Goal: Task Accomplishment & Management: Manage account settings

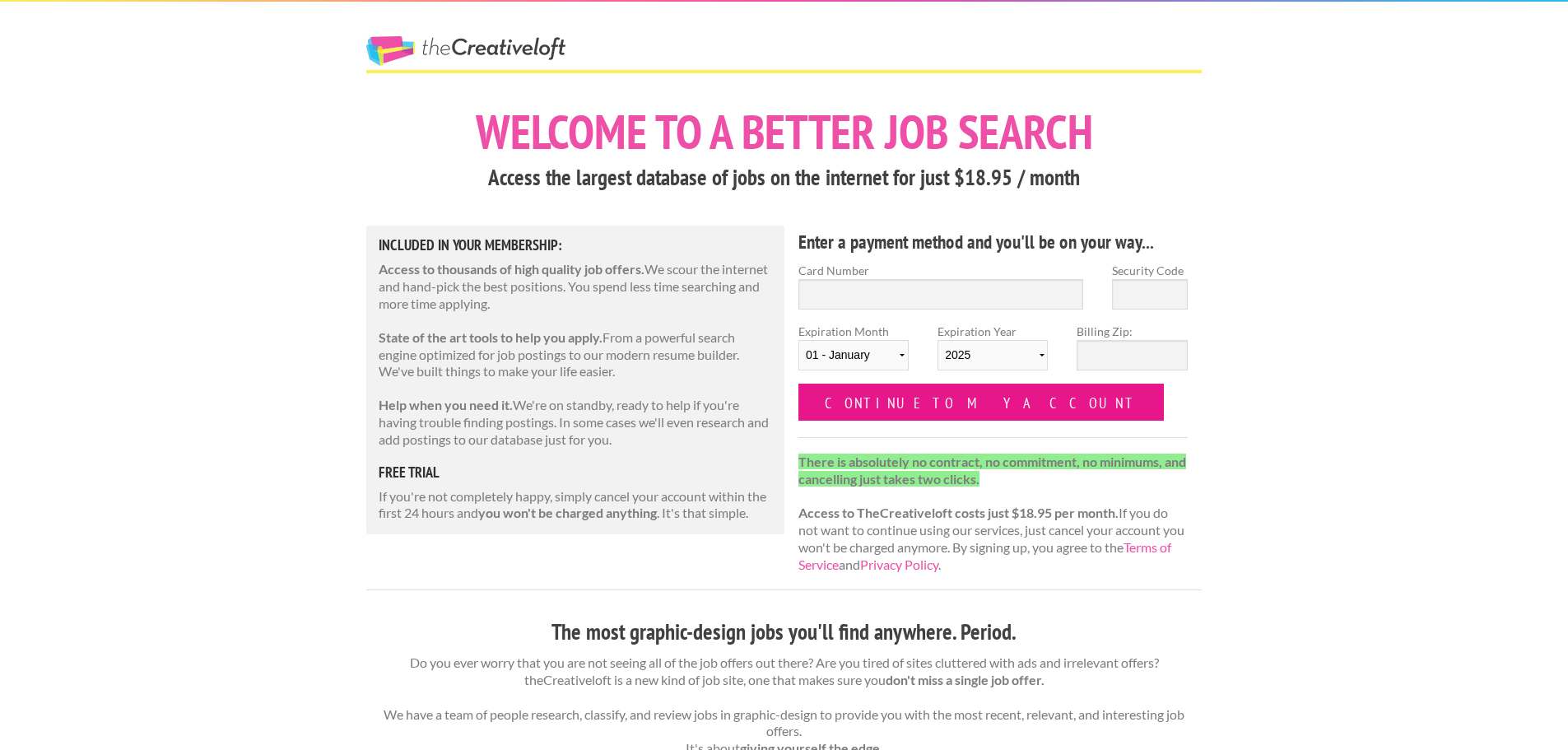
click at [876, 404] on input "Continue to my account" at bounding box center [980, 403] width 365 height 37
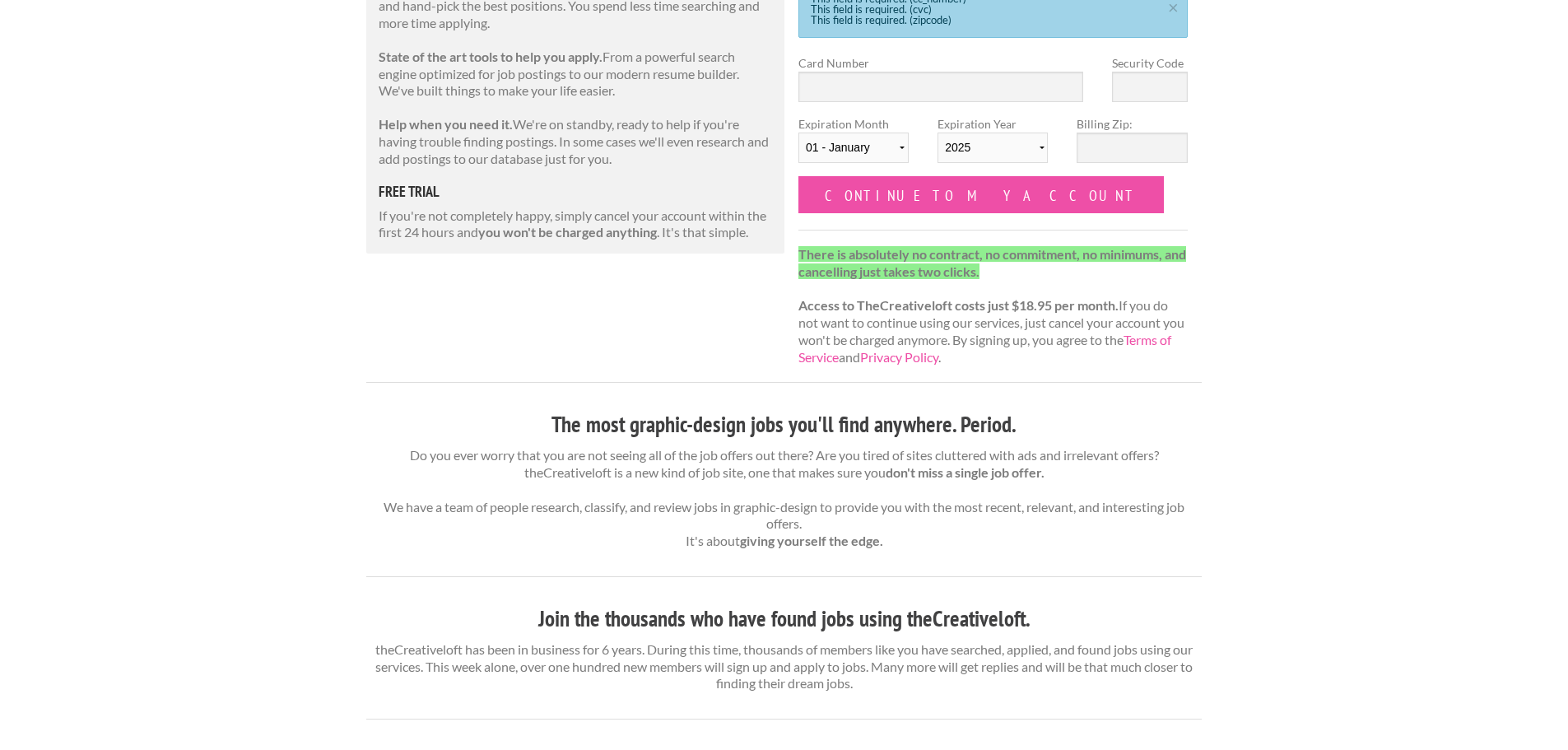
scroll to position [283, 0]
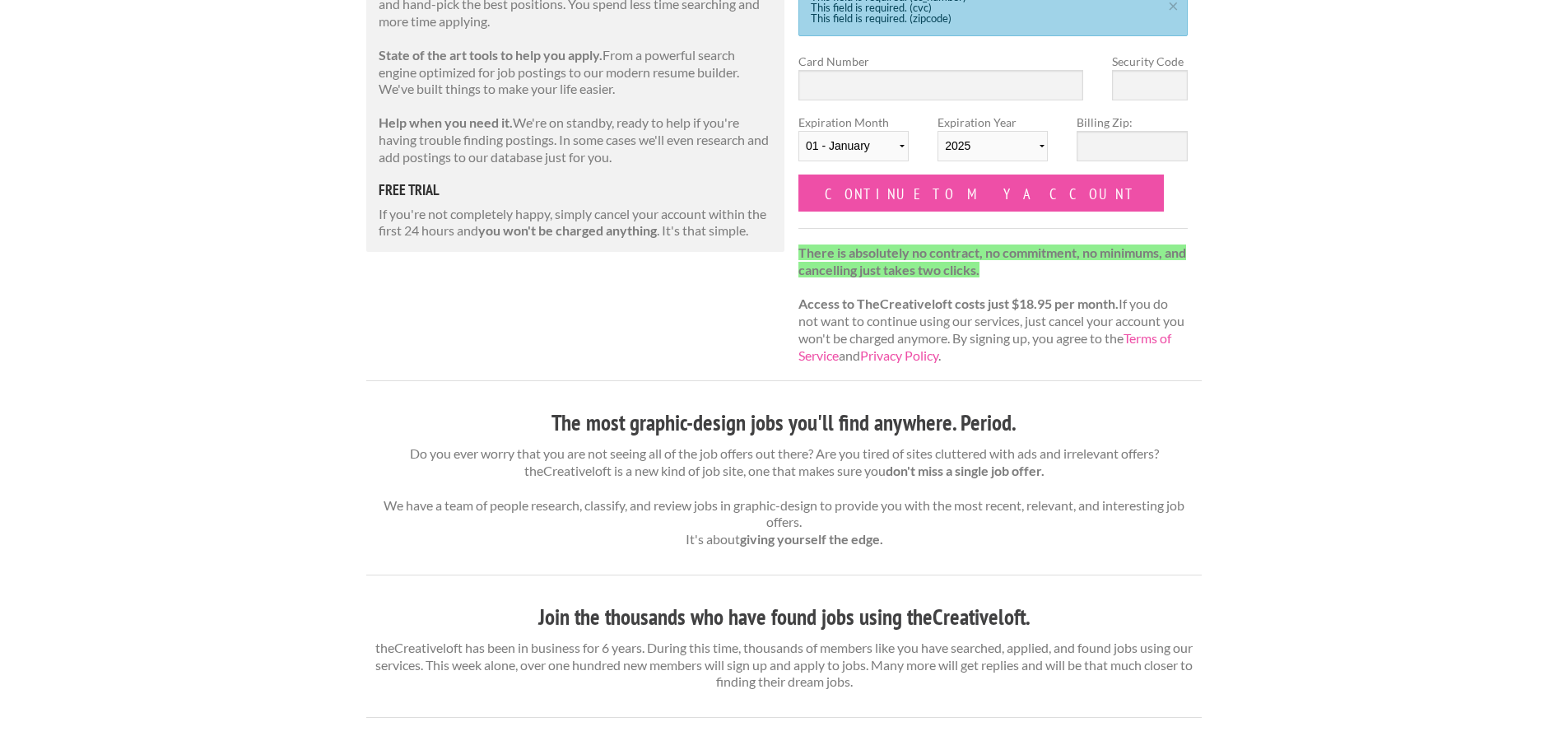
click at [411, 187] on h5 "free trial" at bounding box center [575, 190] width 394 height 15
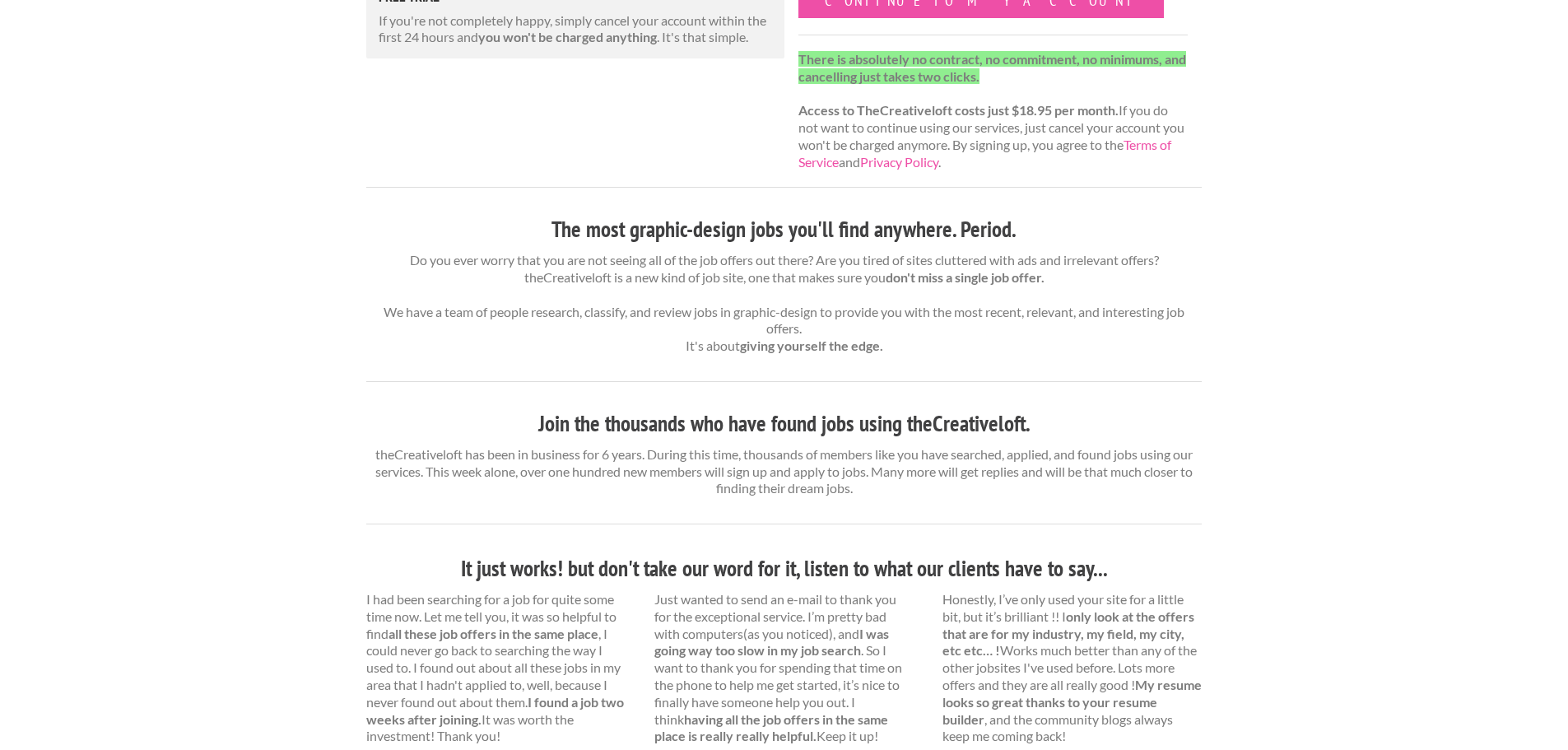
scroll to position [0, 0]
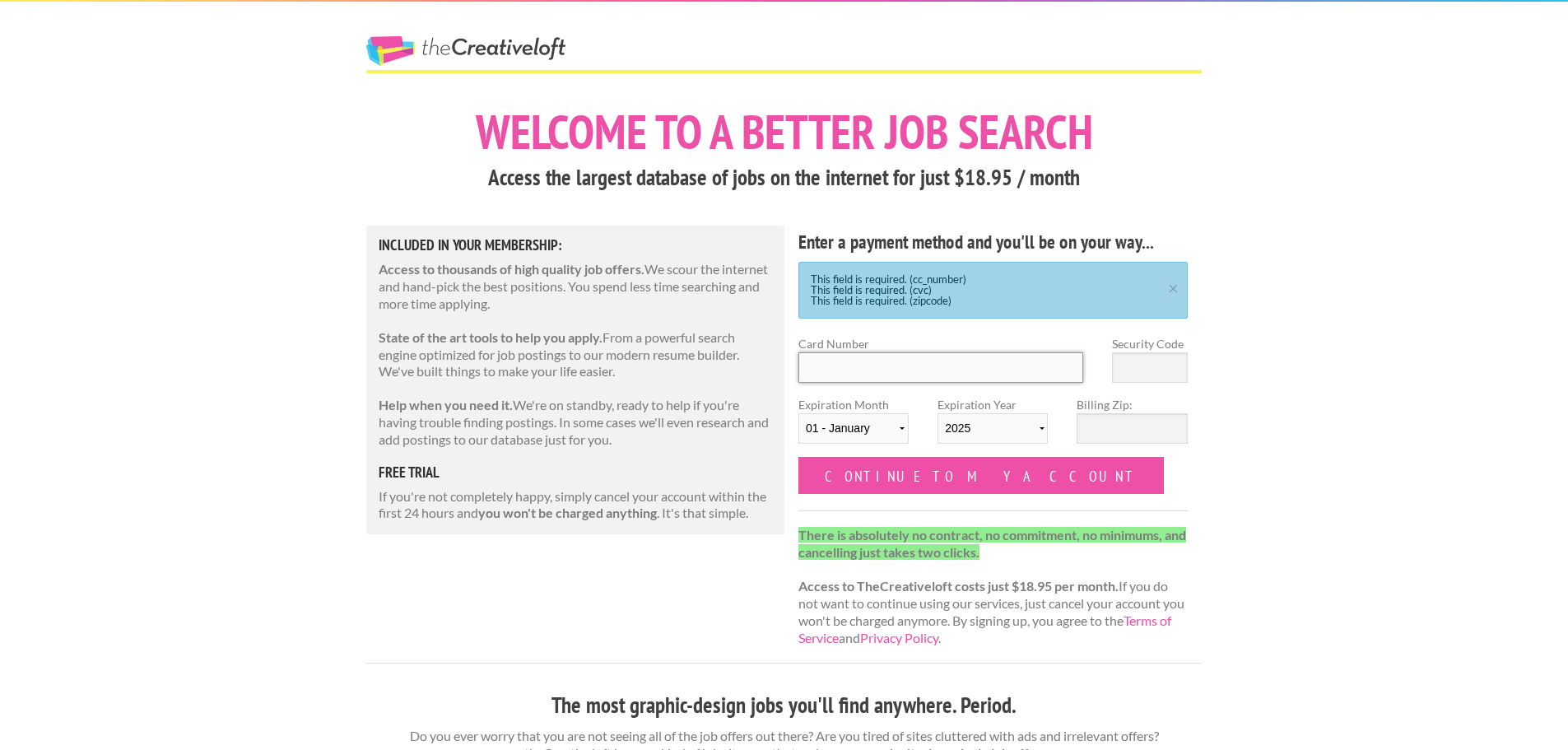
click at [868, 356] on input "Card Number" at bounding box center [940, 367] width 284 height 30
type input "6011003101293528"
type input "977"
select select "03"
select select "2027"
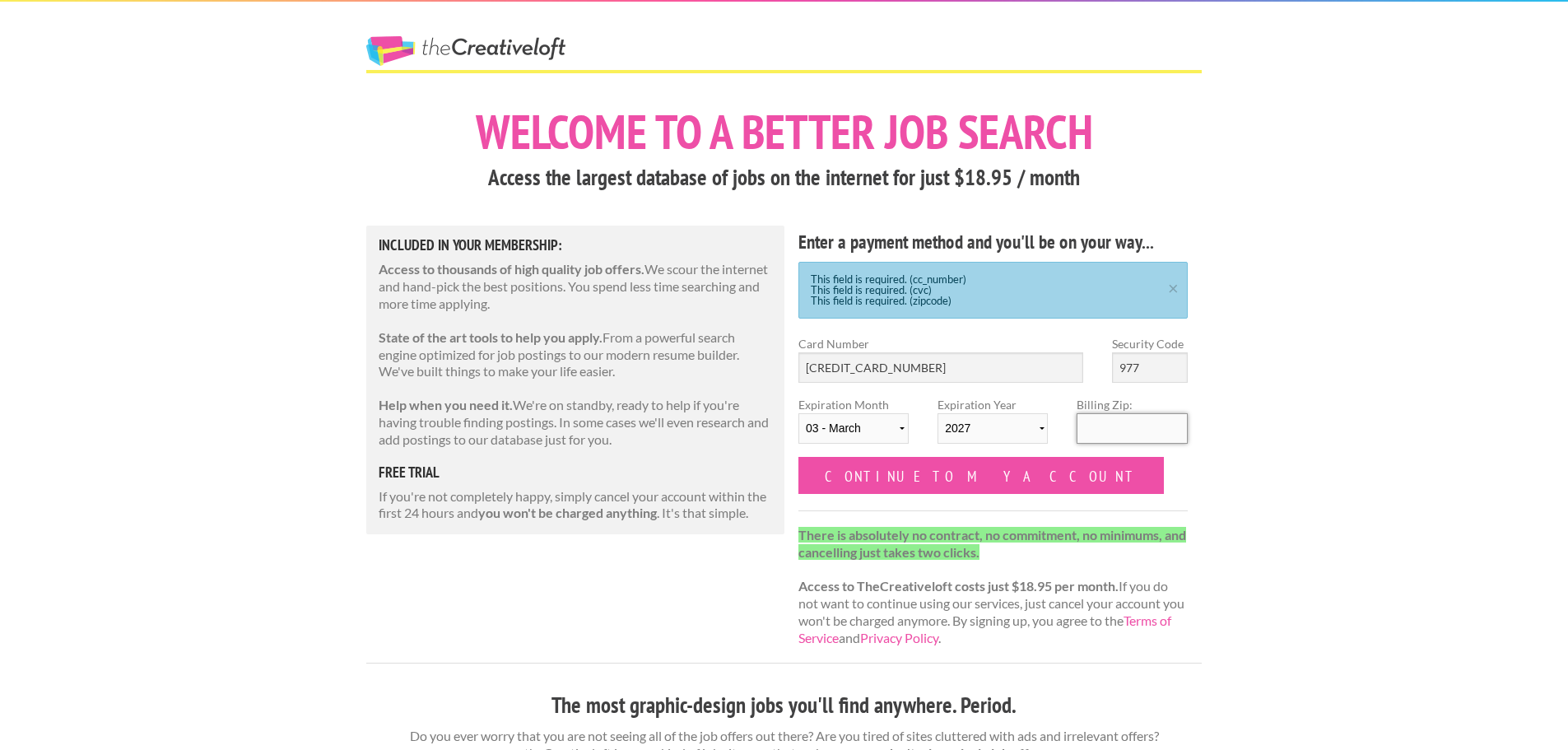
click at [1100, 420] on input "Billing Zip:" at bounding box center [1132, 428] width 110 height 30
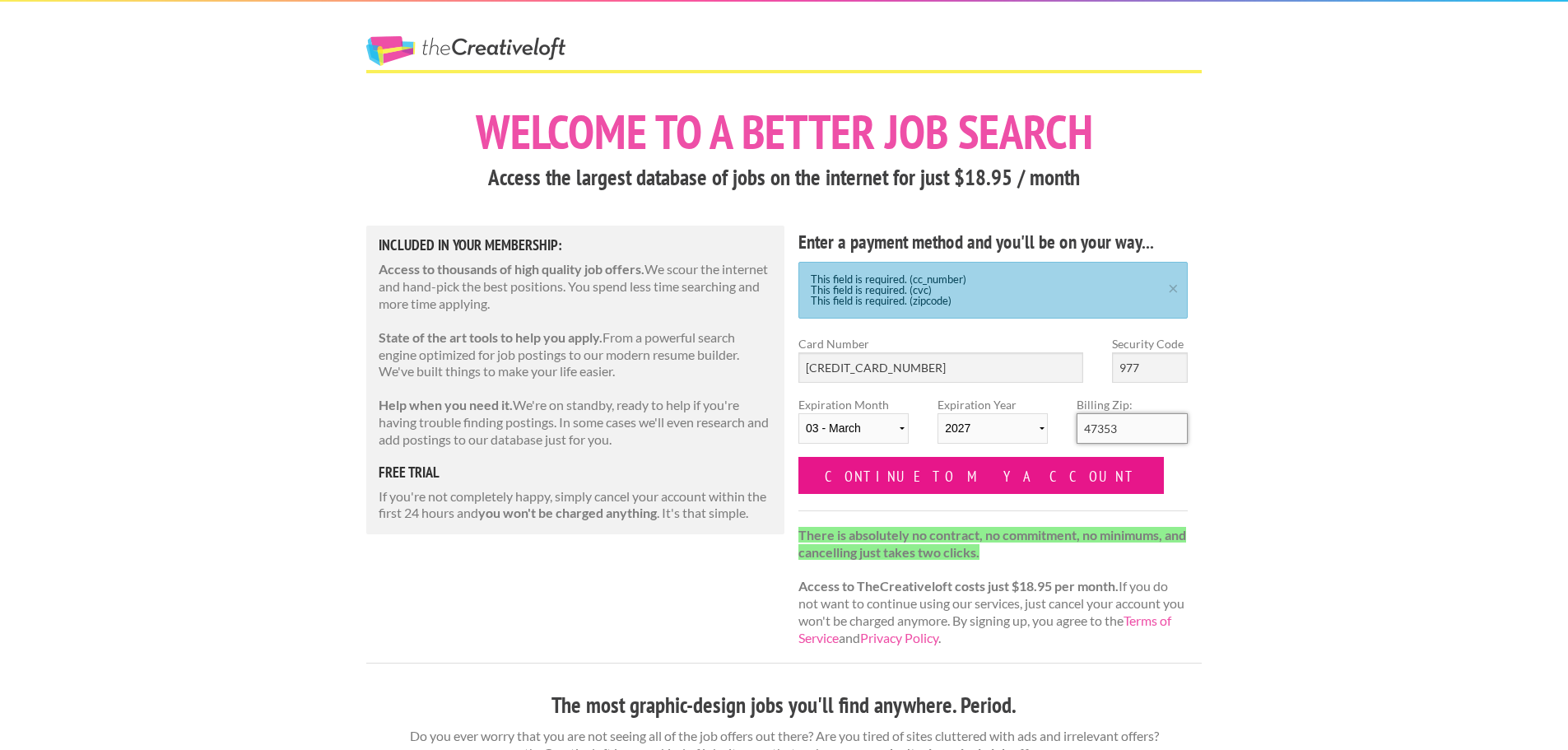
type input "47353"
click at [953, 471] on input "Continue to my account" at bounding box center [980, 475] width 365 height 37
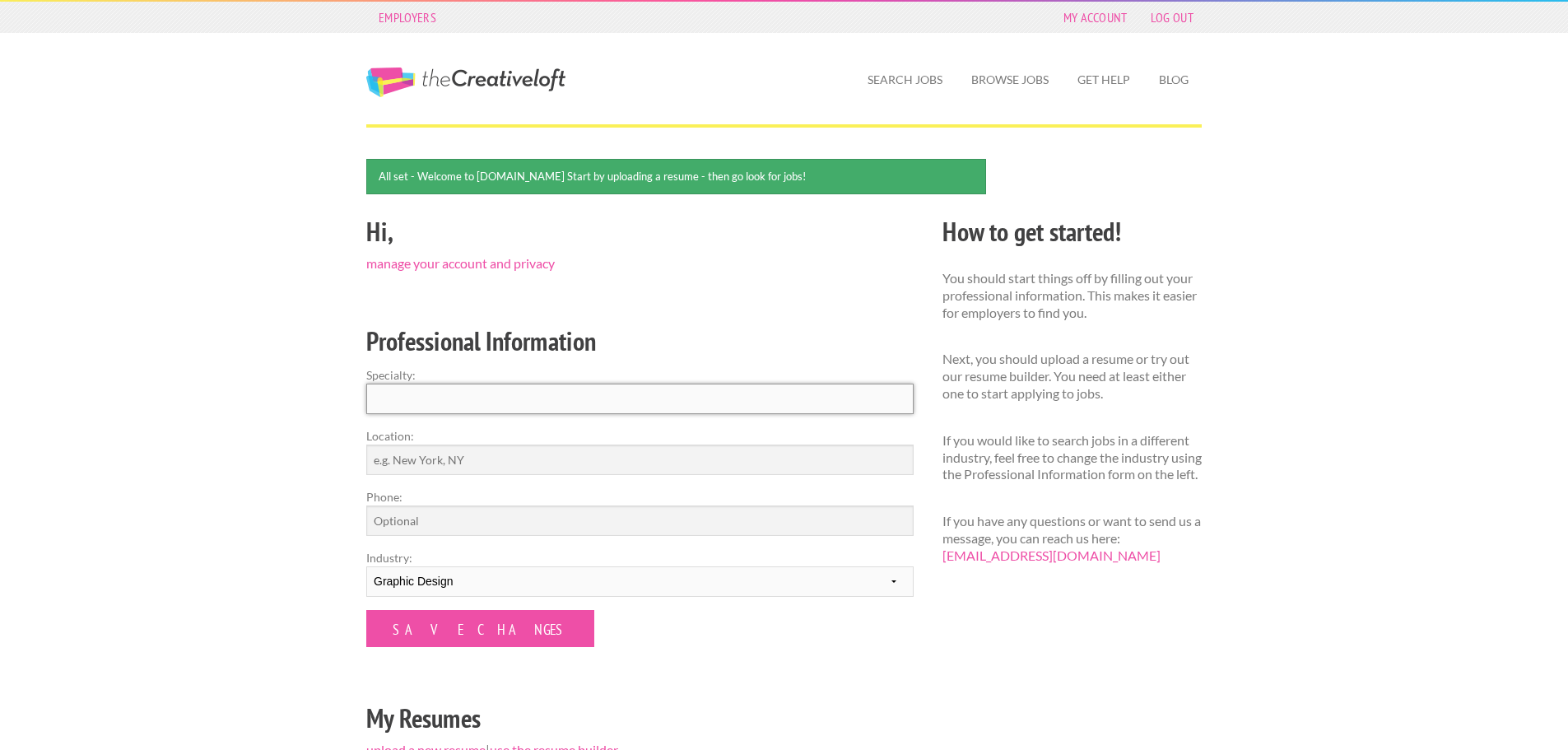
click at [724, 402] on input "Specialty:" at bounding box center [640, 399] width 548 height 30
type input "Graphic Design"
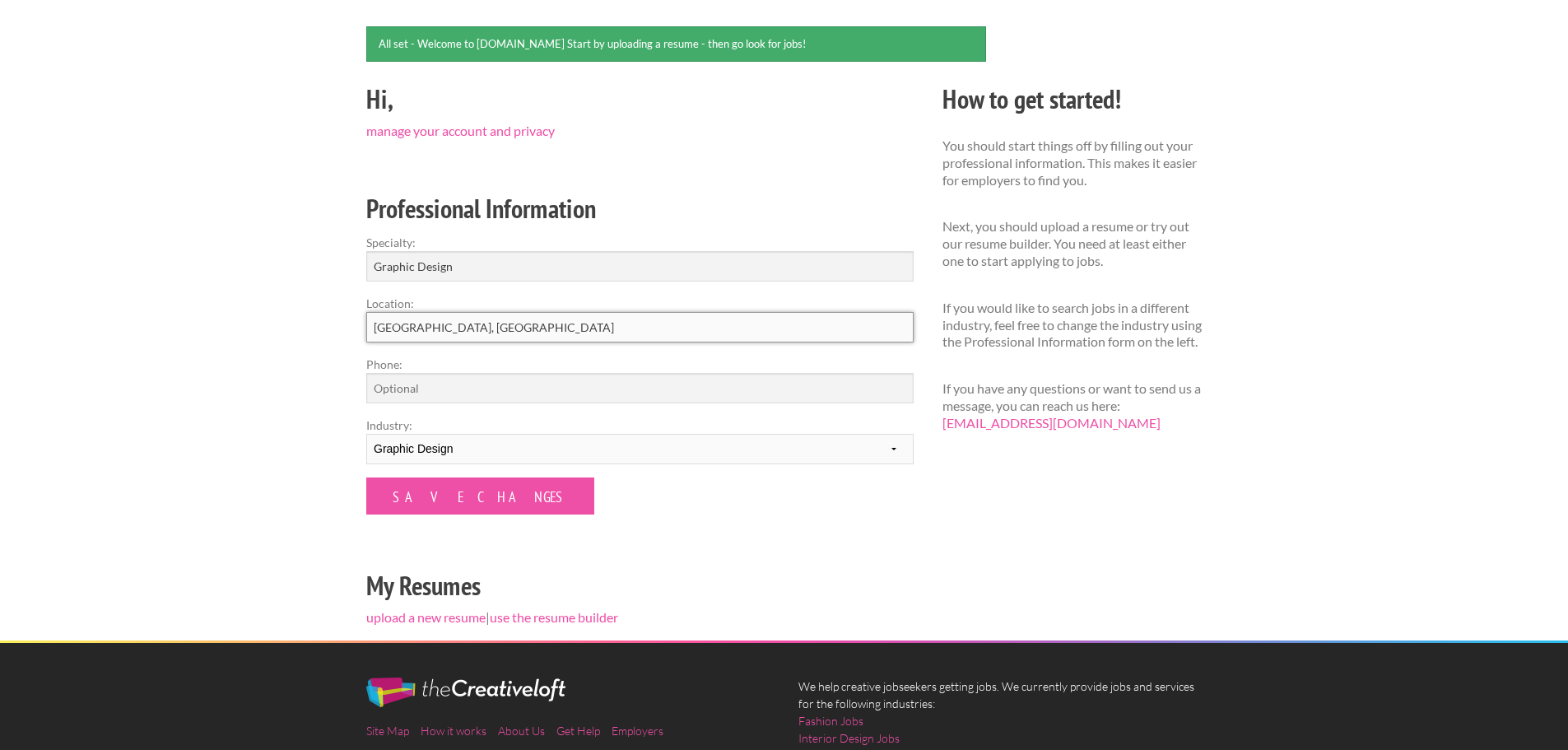
scroll to position [138, 0]
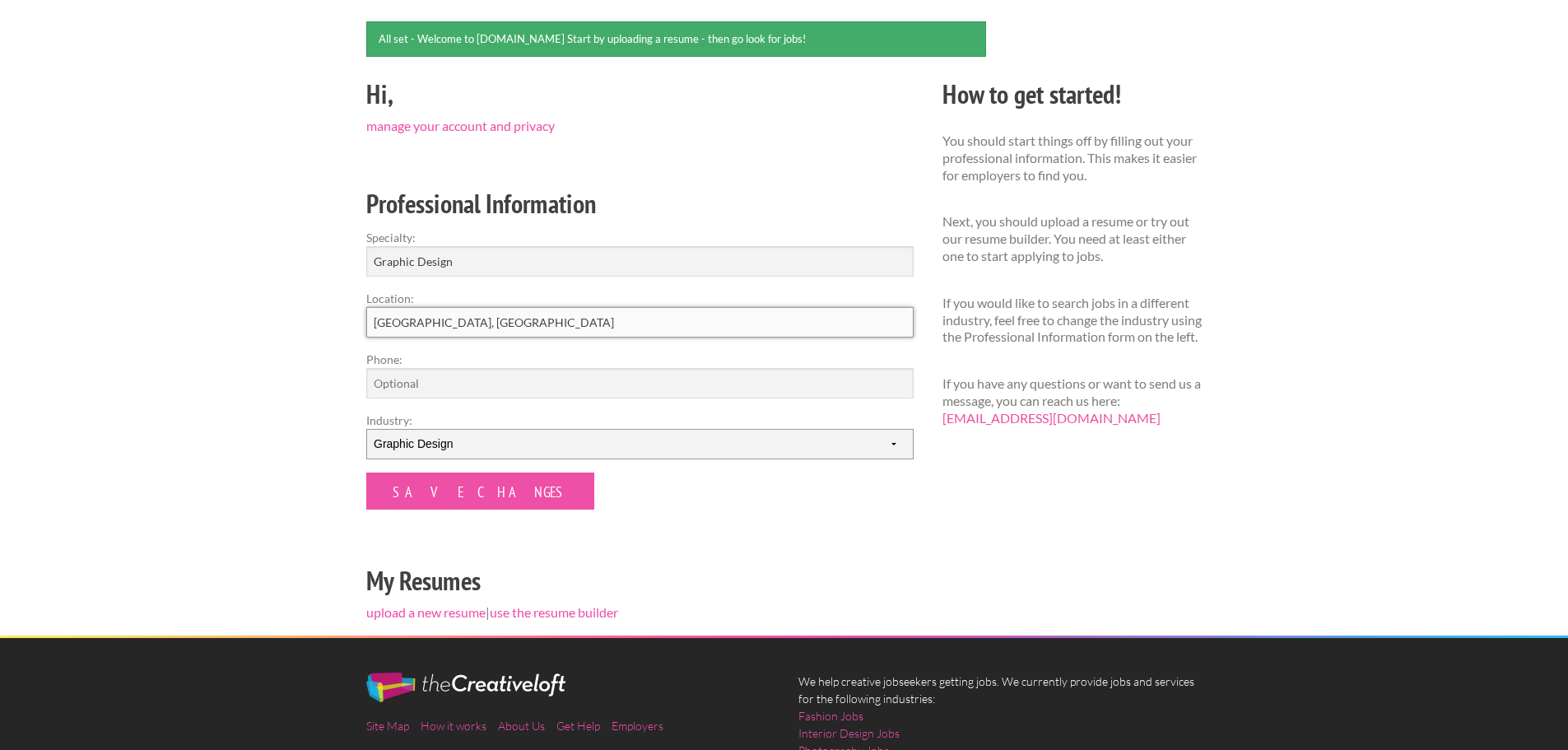
type input "[GEOGRAPHIC_DATA], [GEOGRAPHIC_DATA]"
click at [587, 443] on select "--------- Fashion Interior Design Photography Event Planning Entertainment Musi…" at bounding box center [640, 443] width 548 height 30
click at [461, 488] on input "Save Changes" at bounding box center [480, 491] width 228 height 37
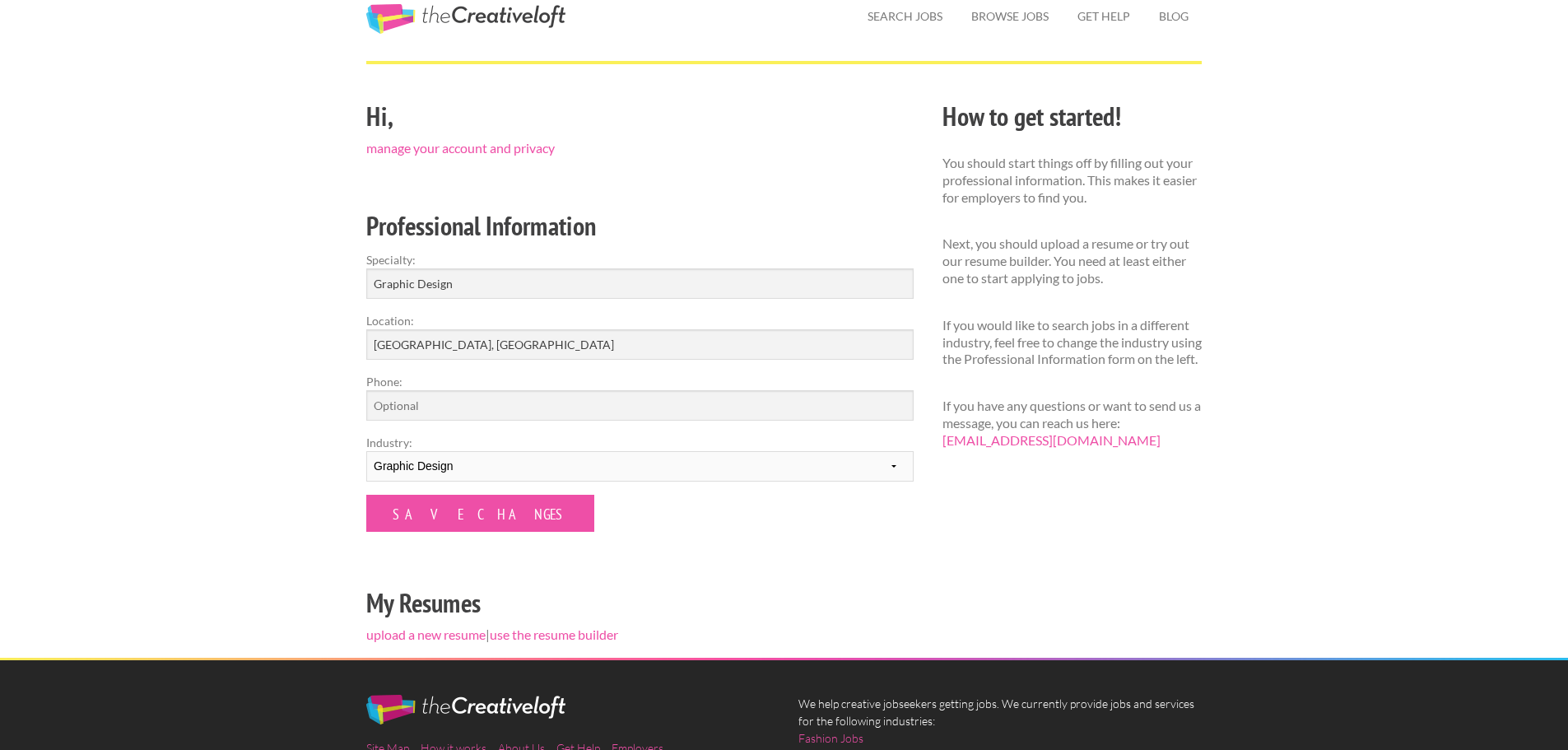
scroll to position [65, 0]
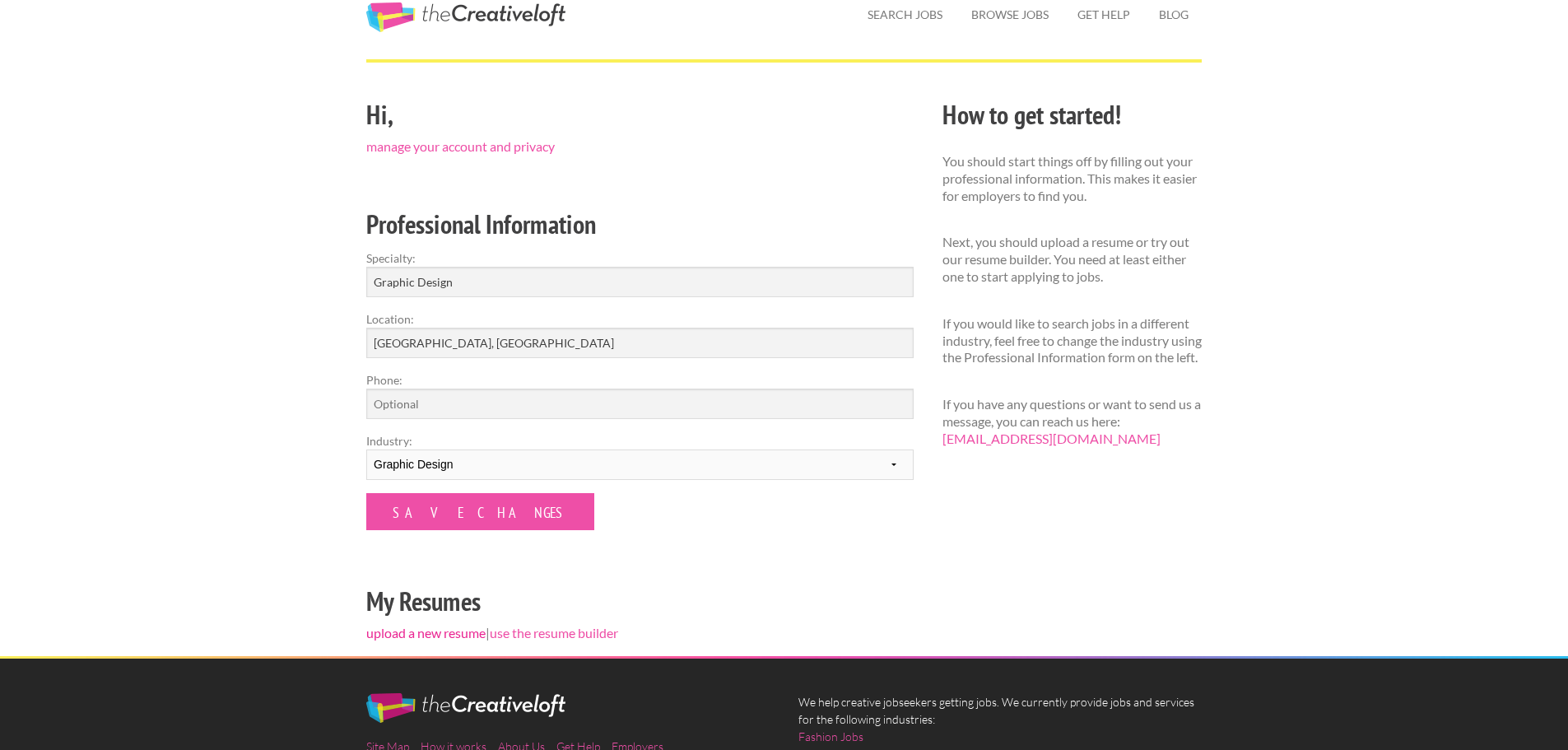
click at [446, 633] on link "upload a new resume" at bounding box center [426, 633] width 119 height 16
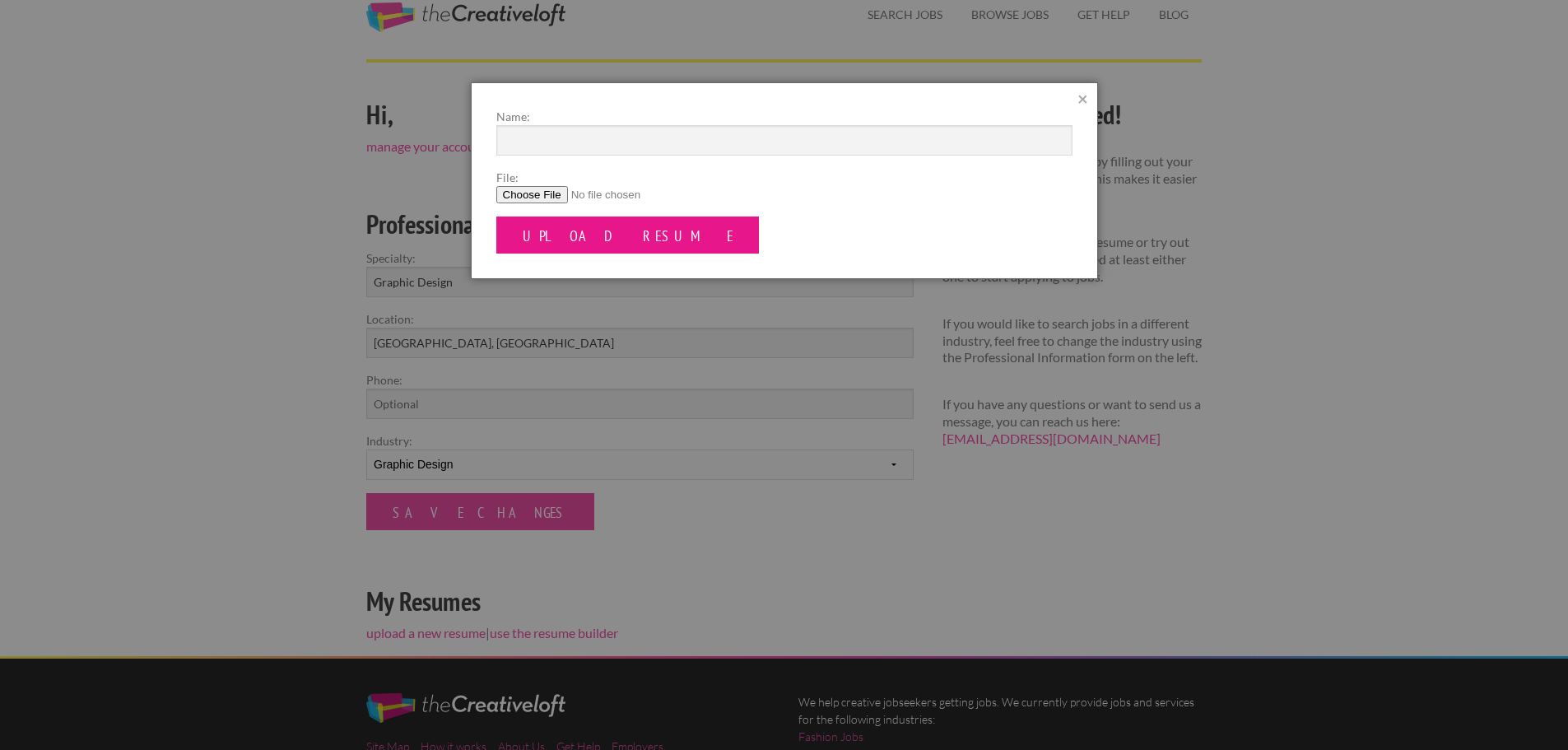
click at [567, 235] on input "Upload Resume" at bounding box center [628, 235] width 263 height 37
click at [546, 197] on input "File:" at bounding box center [784, 194] width 576 height 17
type input "C:\fakepath\Kadence Brock - Resume (1).pdf"
click at [612, 232] on input "Upload Resume" at bounding box center [628, 235] width 263 height 37
click at [612, 148] on input "Name:" at bounding box center [784, 140] width 576 height 30
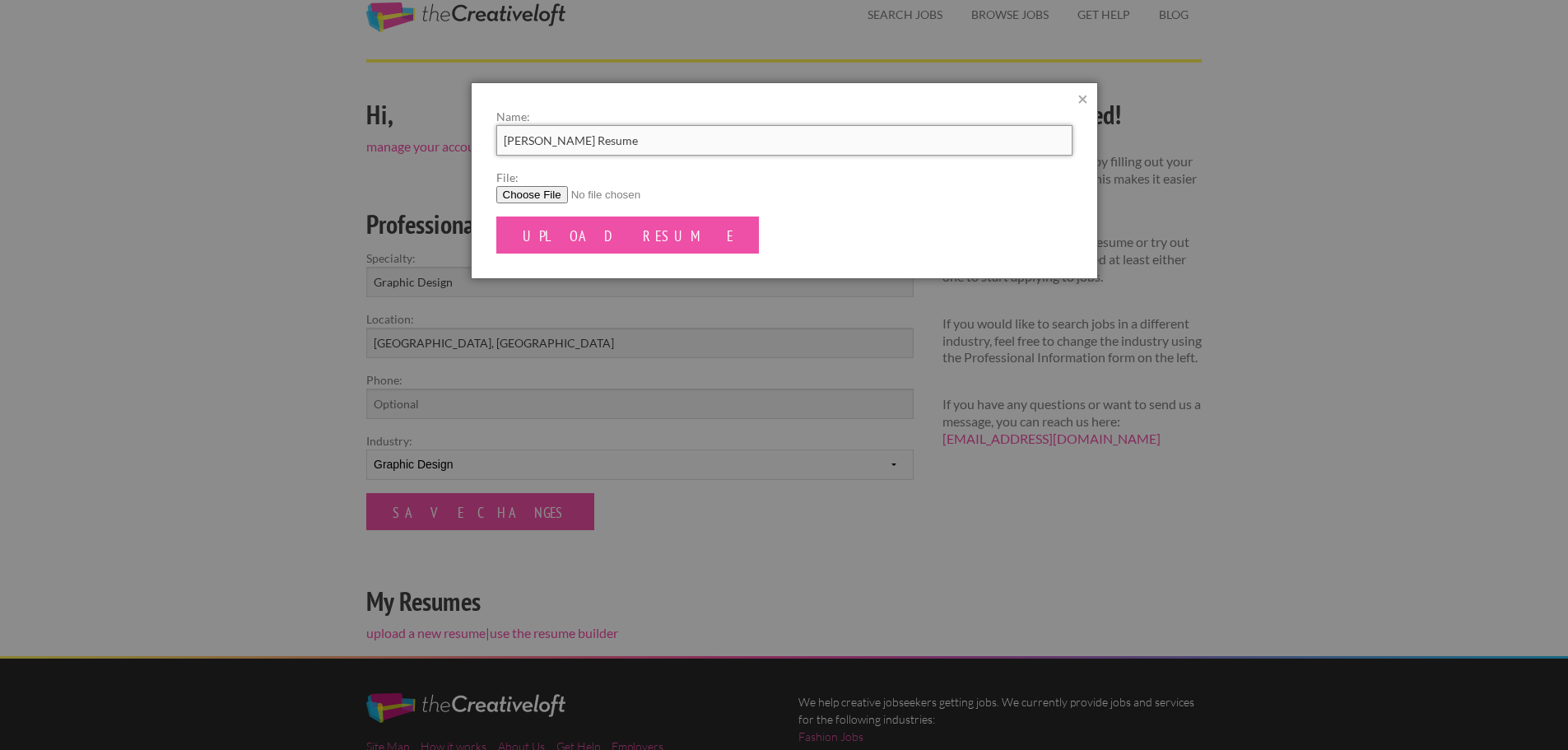
type input "[PERSON_NAME] Resume"
click at [496, 217] on input "Upload Resume" at bounding box center [628, 235] width 263 height 37
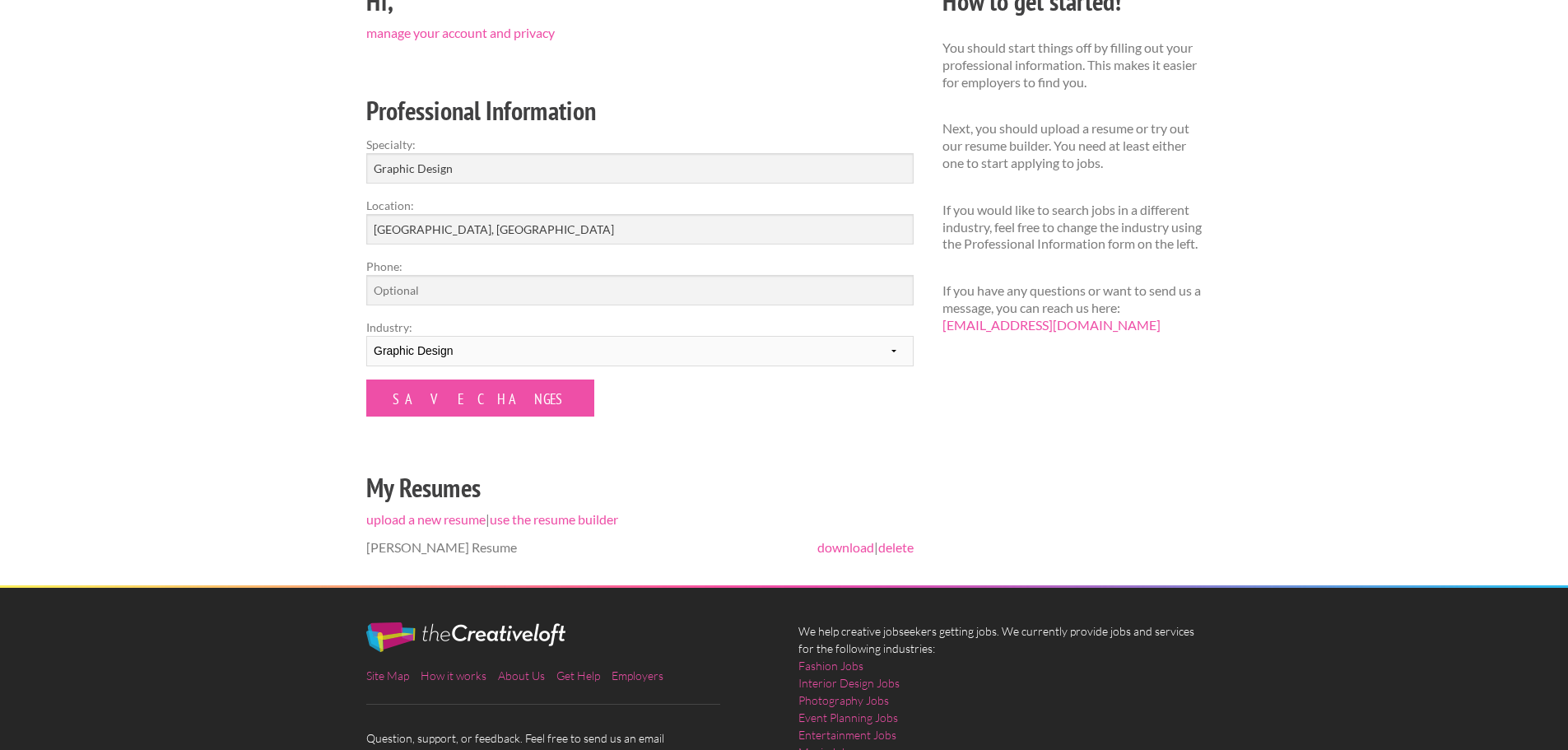
scroll to position [231, 0]
click at [394, 403] on input "Save Changes" at bounding box center [480, 397] width 228 height 37
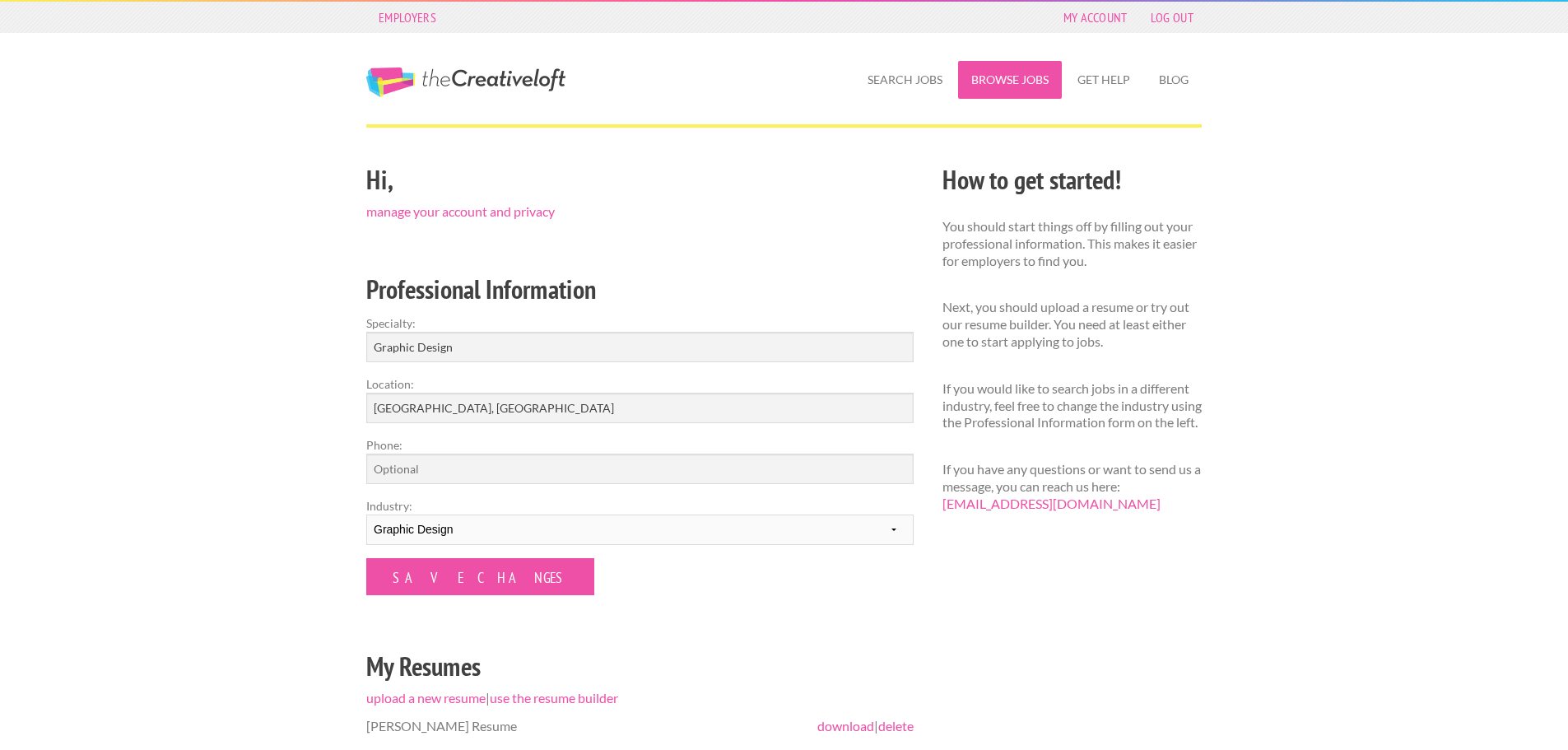
click at [1011, 72] on link "Browse Jobs" at bounding box center [1010, 80] width 104 height 38
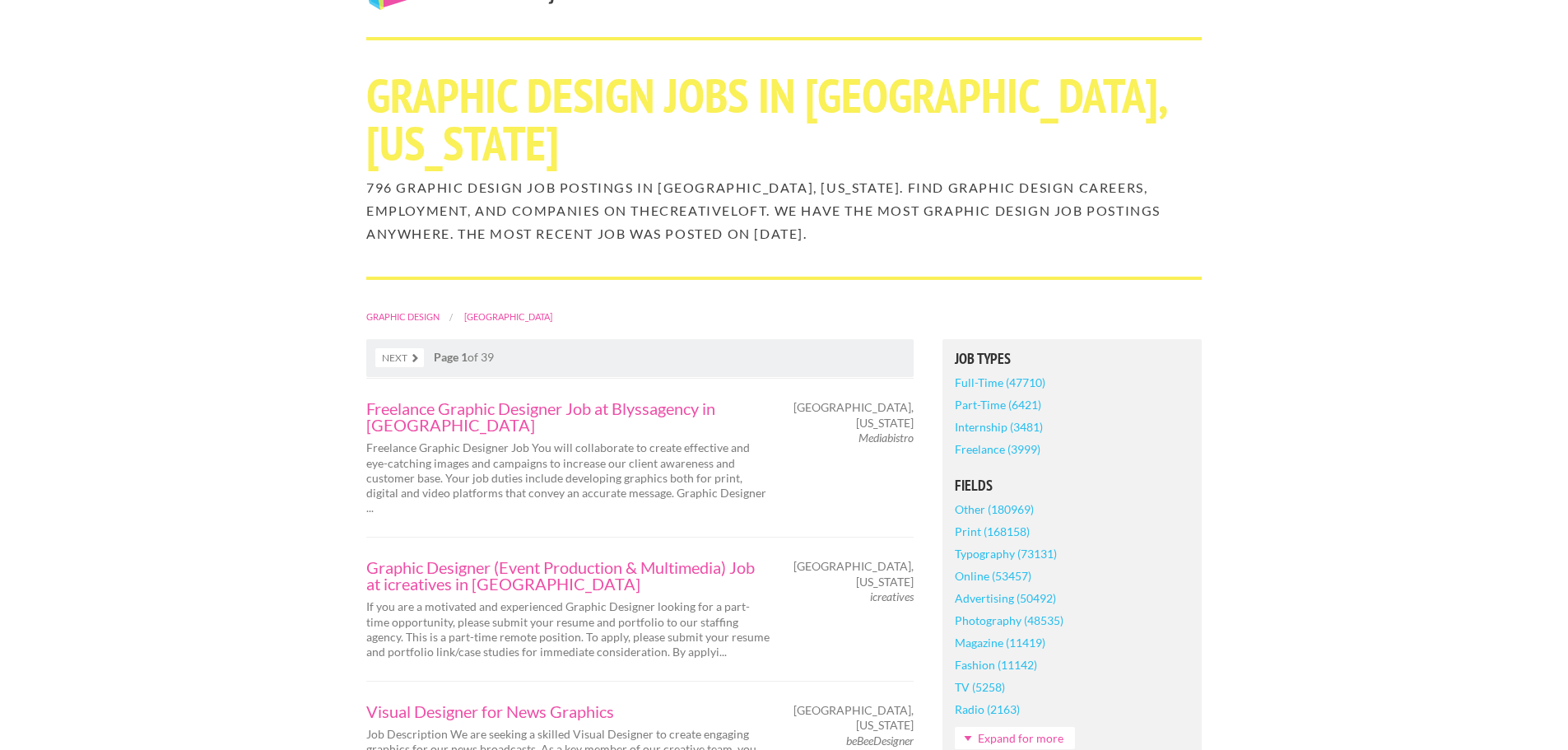
scroll to position [91, 0]
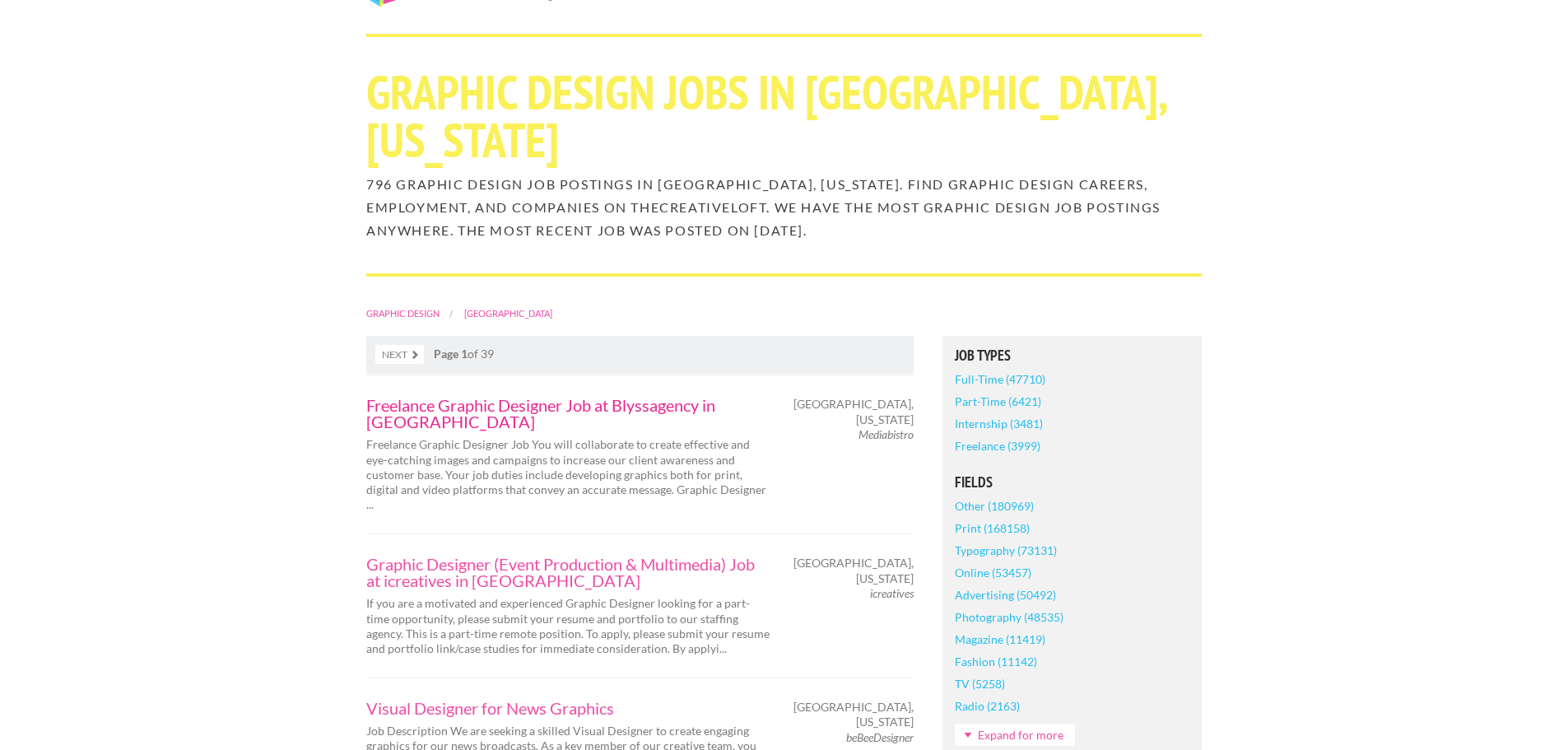
click at [618, 396] on link "Freelance Graphic Designer Job at Blyssagency in [GEOGRAPHIC_DATA]" at bounding box center [568, 412] width 404 height 33
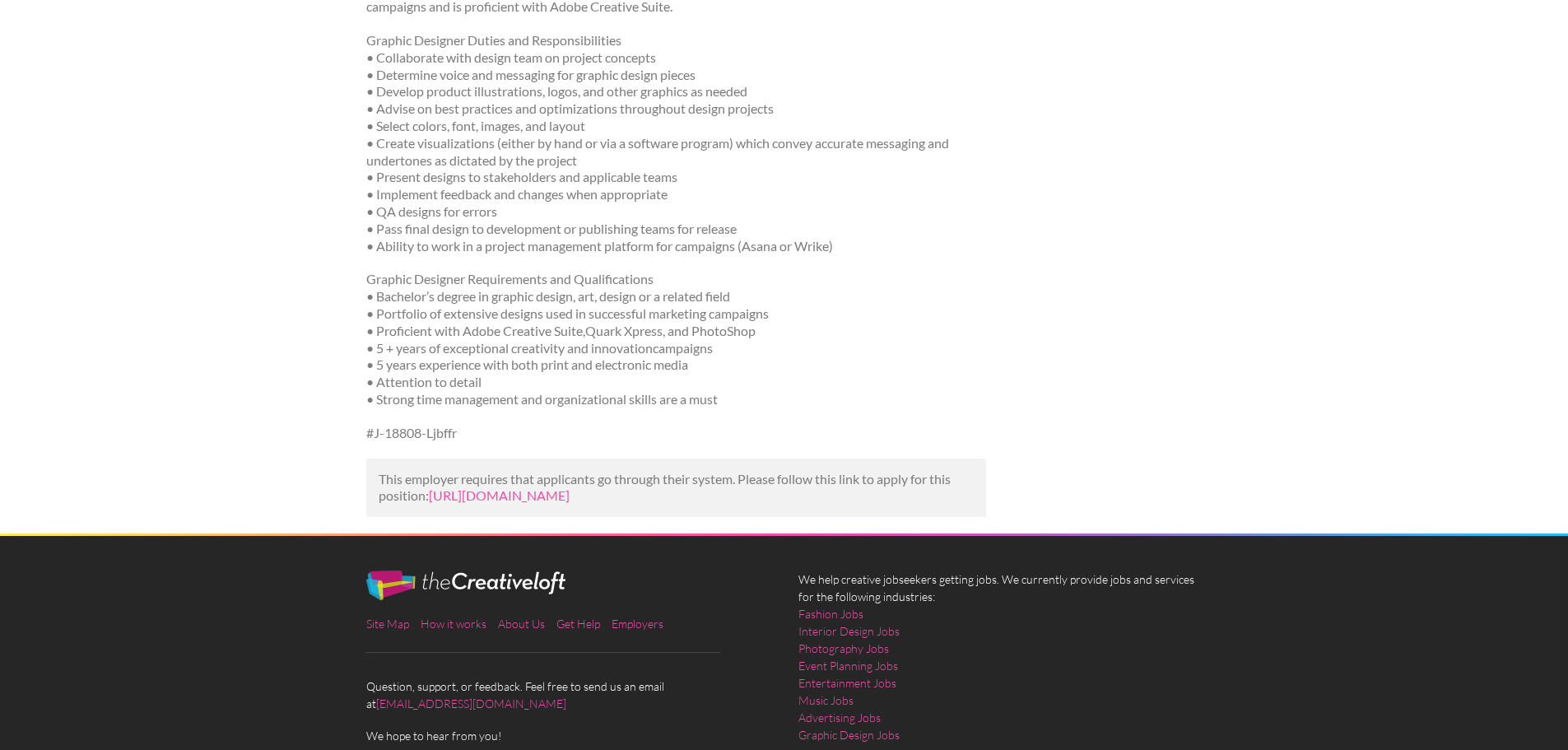
scroll to position [396, 0]
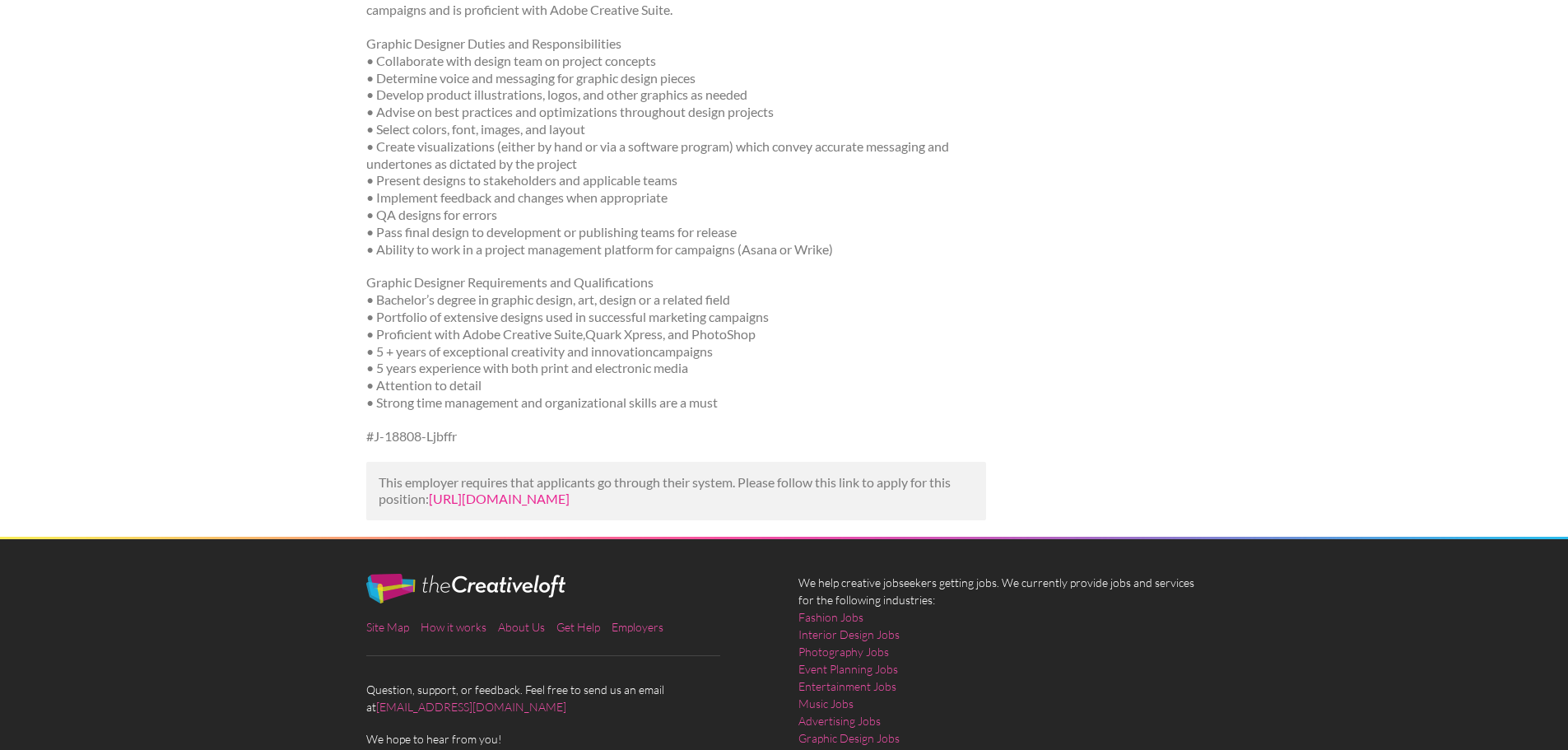
click at [550, 491] on link "https://www.talent.com/view?id=3206ca5e2117&utm_campaign=google_jobs_apply&utm_…" at bounding box center [499, 499] width 140 height 16
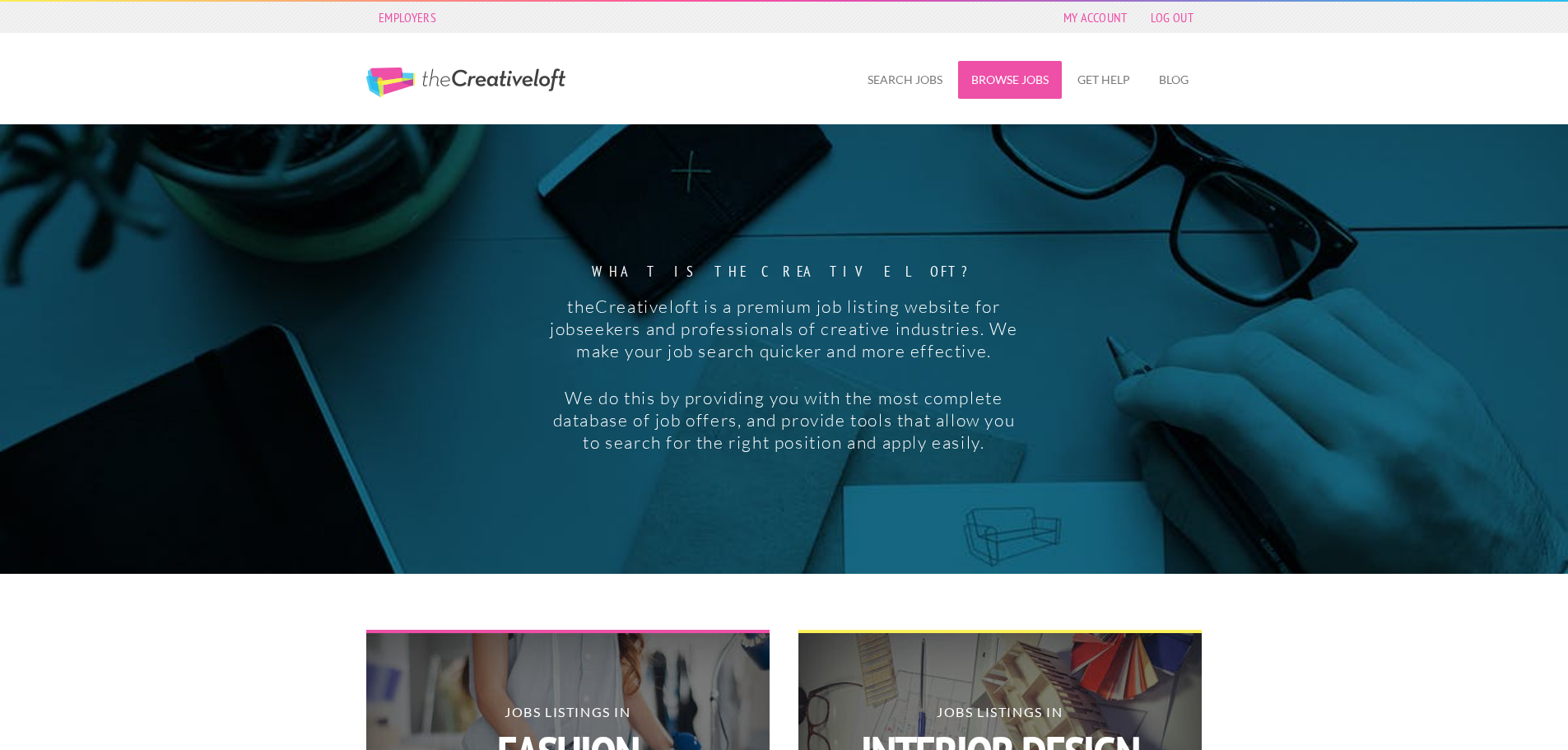
click at [991, 81] on link "Browse Jobs" at bounding box center [1010, 80] width 104 height 38
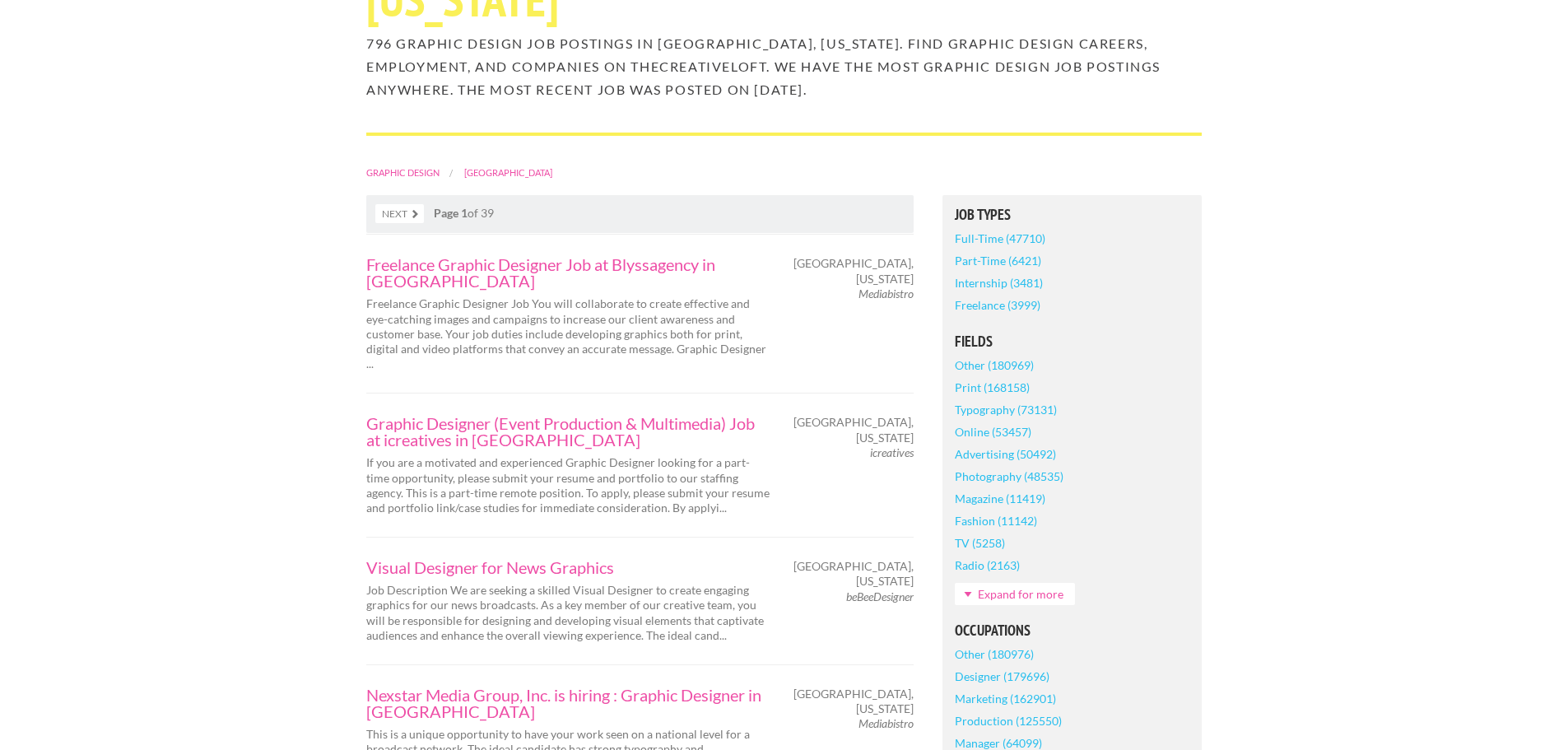
scroll to position [232, 0]
click at [647, 414] on link "Graphic Designer (Event Production & Multimedia) Job at icreatives in [GEOGRAPH…" at bounding box center [568, 430] width 404 height 33
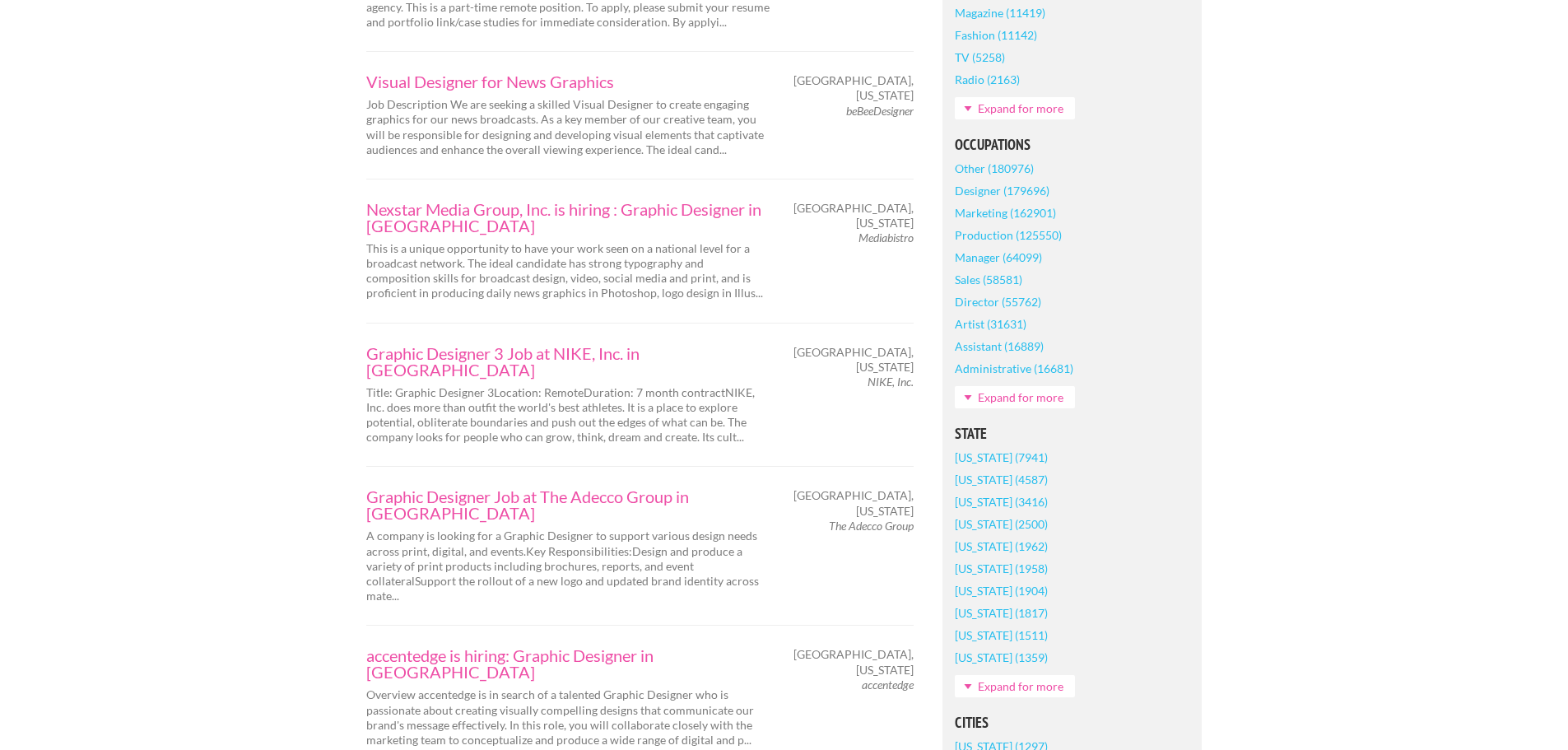
scroll to position [717, 0]
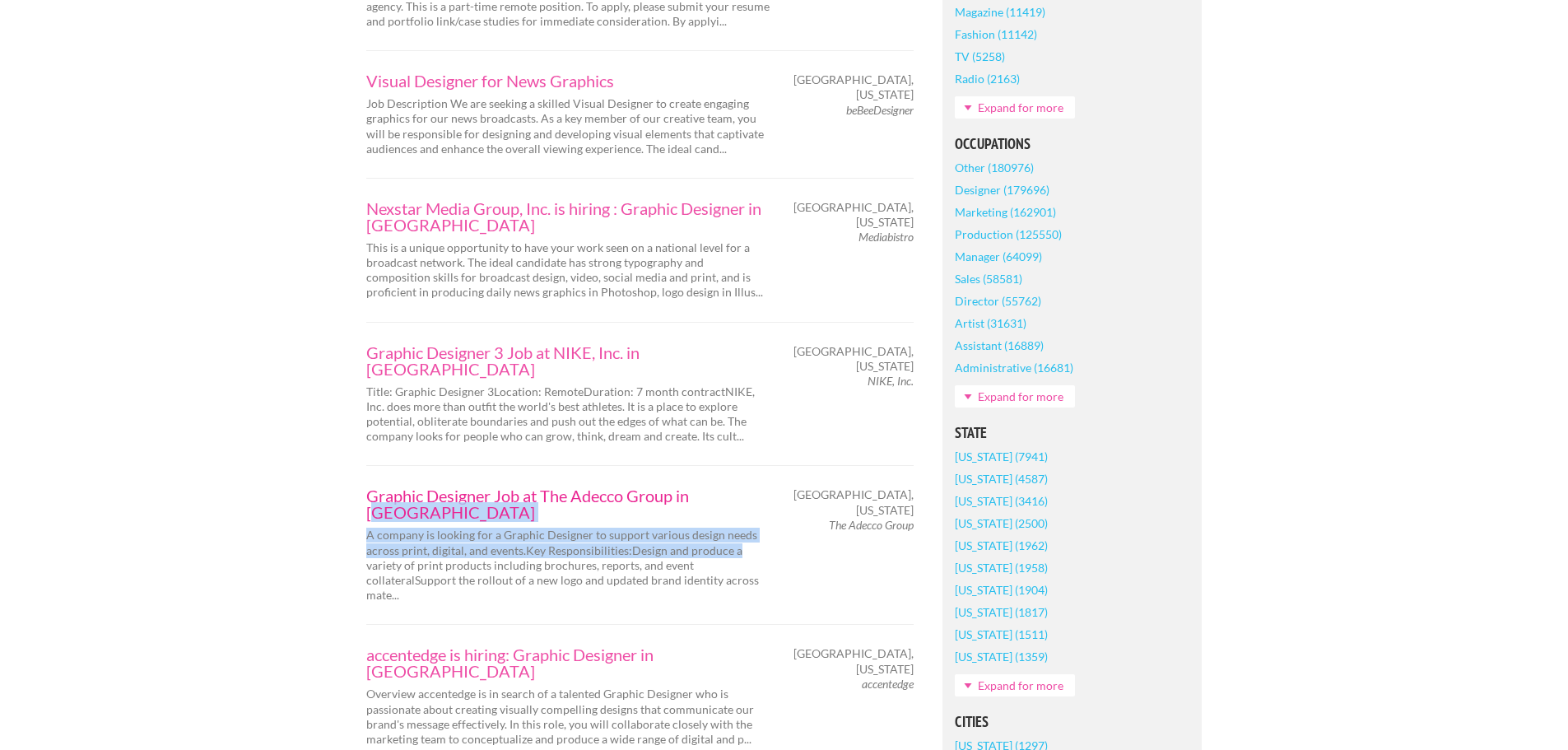
drag, startPoint x: 765, startPoint y: 450, endPoint x: 703, endPoint y: 425, distance: 66.9
click at [703, 487] on div "Graphic Designer Job at The Adecco Group in [GEOGRAPHIC_DATA] A company is look…" at bounding box center [568, 545] width 432 height 116
click at [703, 487] on link "Graphic Designer Job at The Adecco Group in Chicago" at bounding box center [568, 503] width 404 height 33
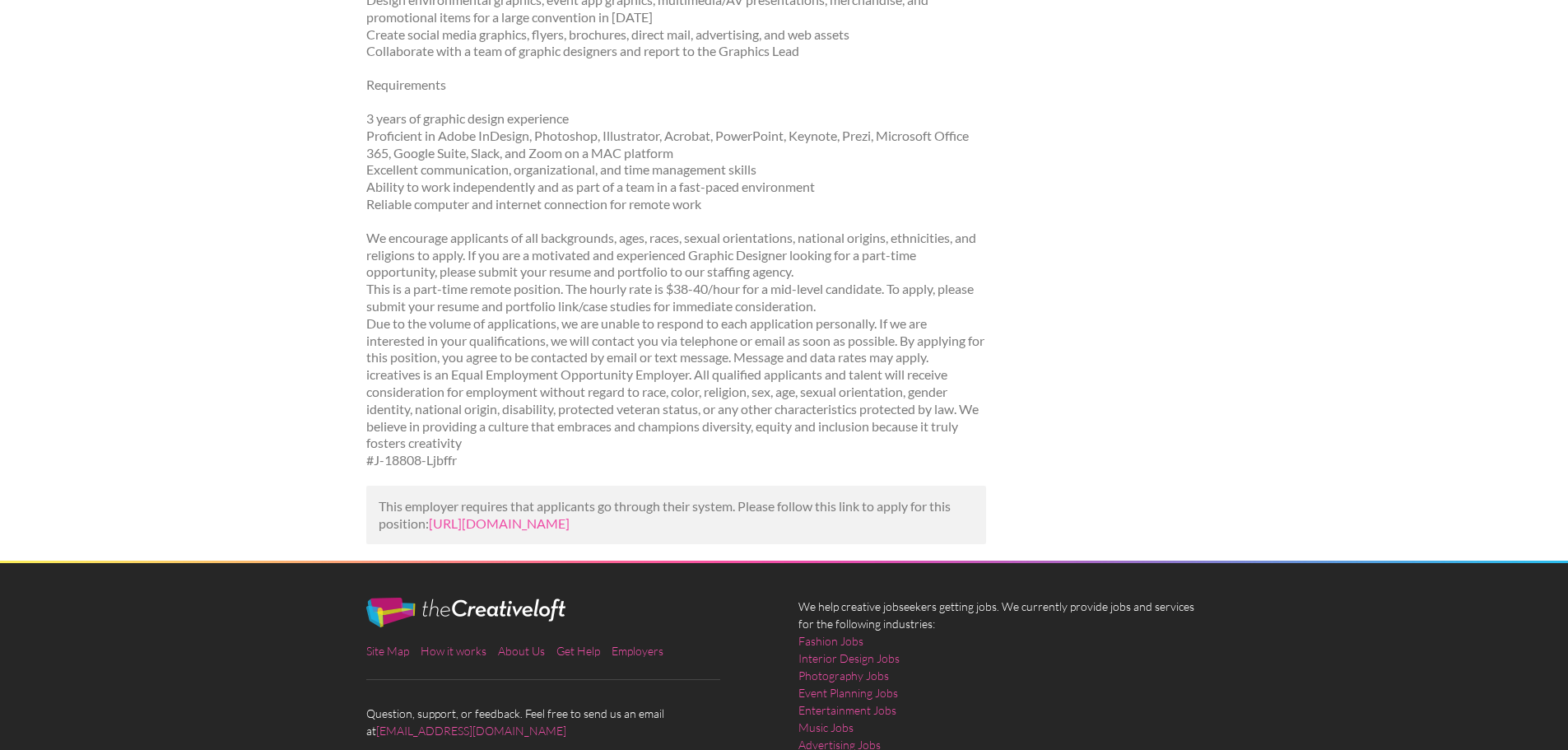
scroll to position [425, 0]
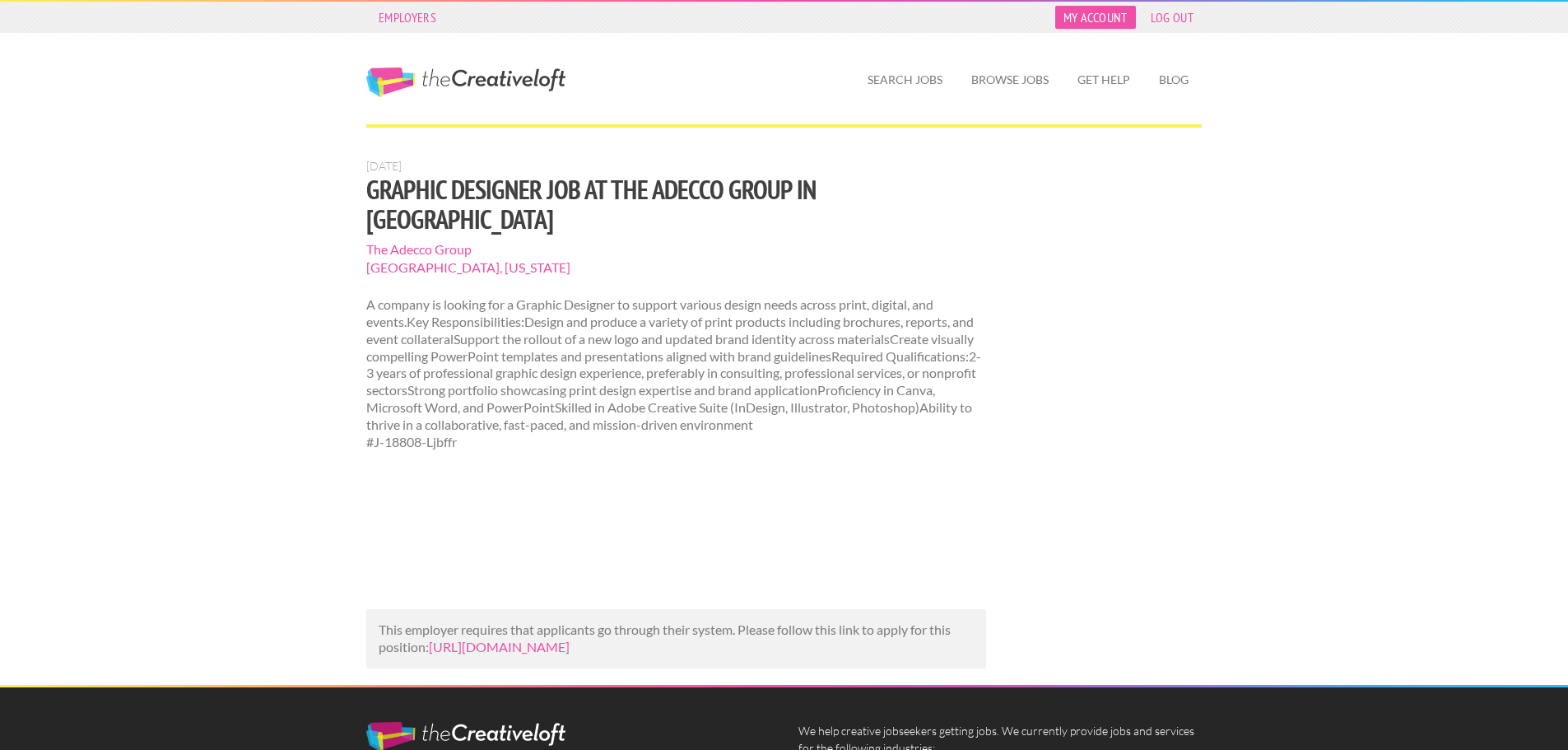
click at [1092, 17] on link "My Account" at bounding box center [1095, 17] width 81 height 23
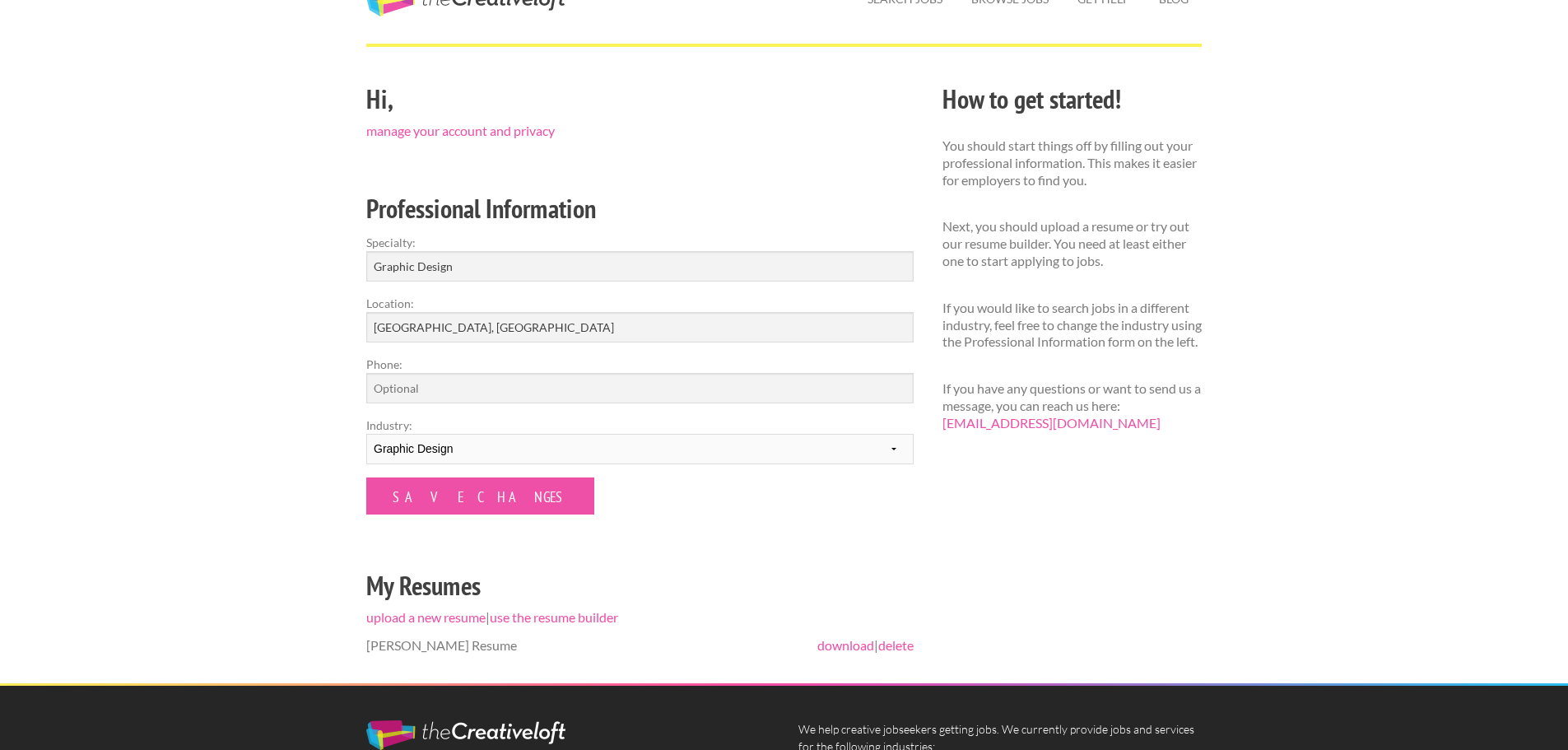
scroll to position [76, 0]
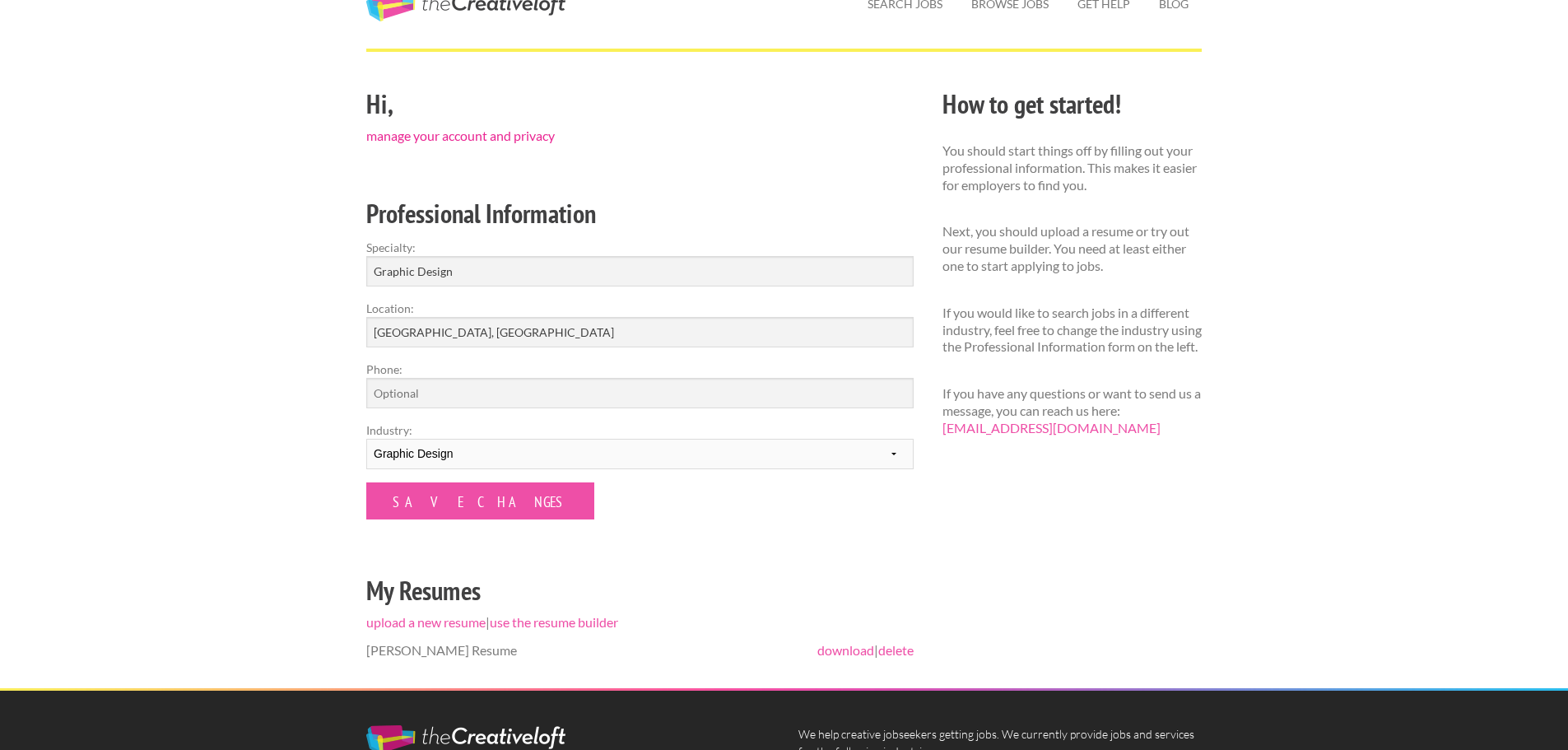
click at [473, 135] on link "manage your account and privacy" at bounding box center [460, 136] width 188 height 16
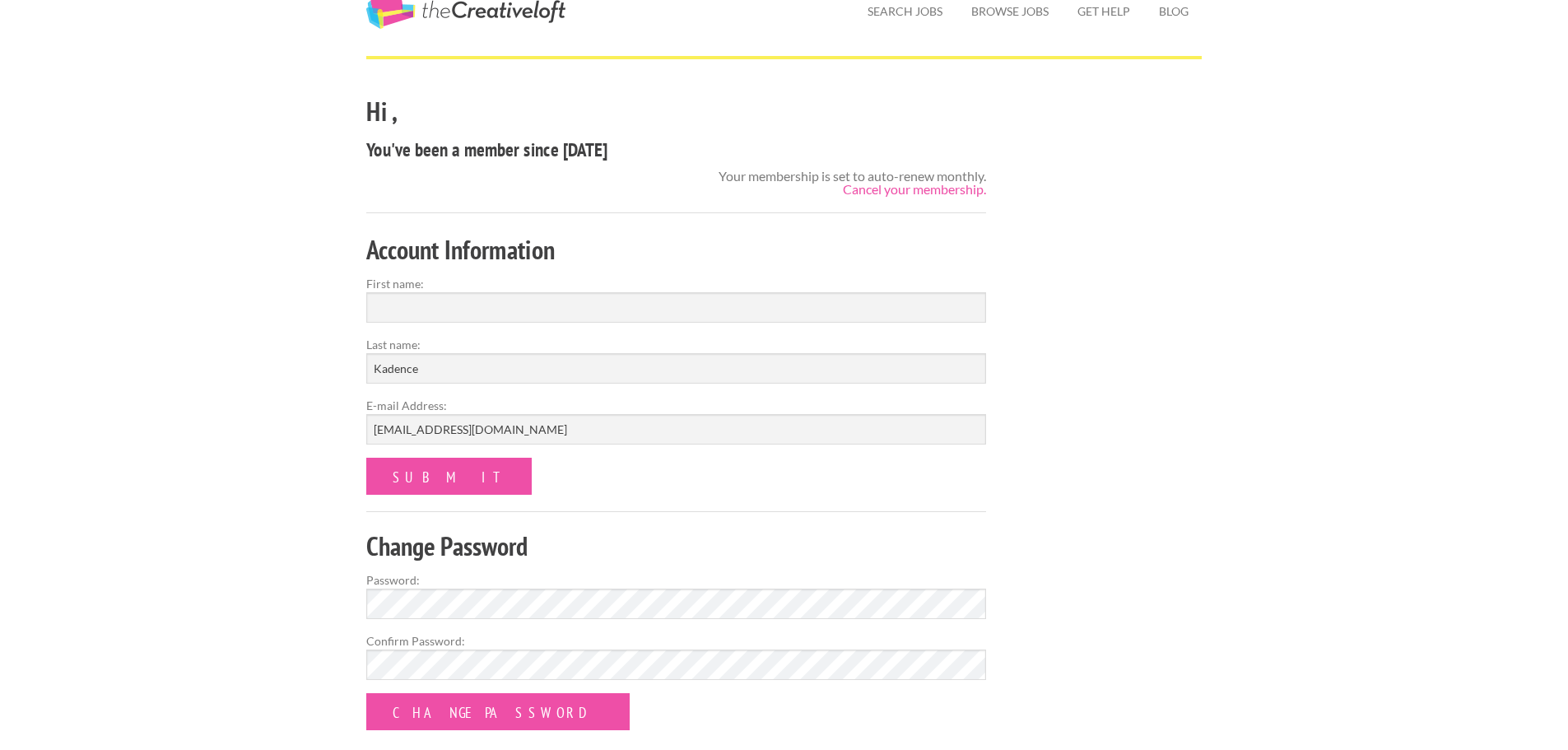
scroll to position [60, 0]
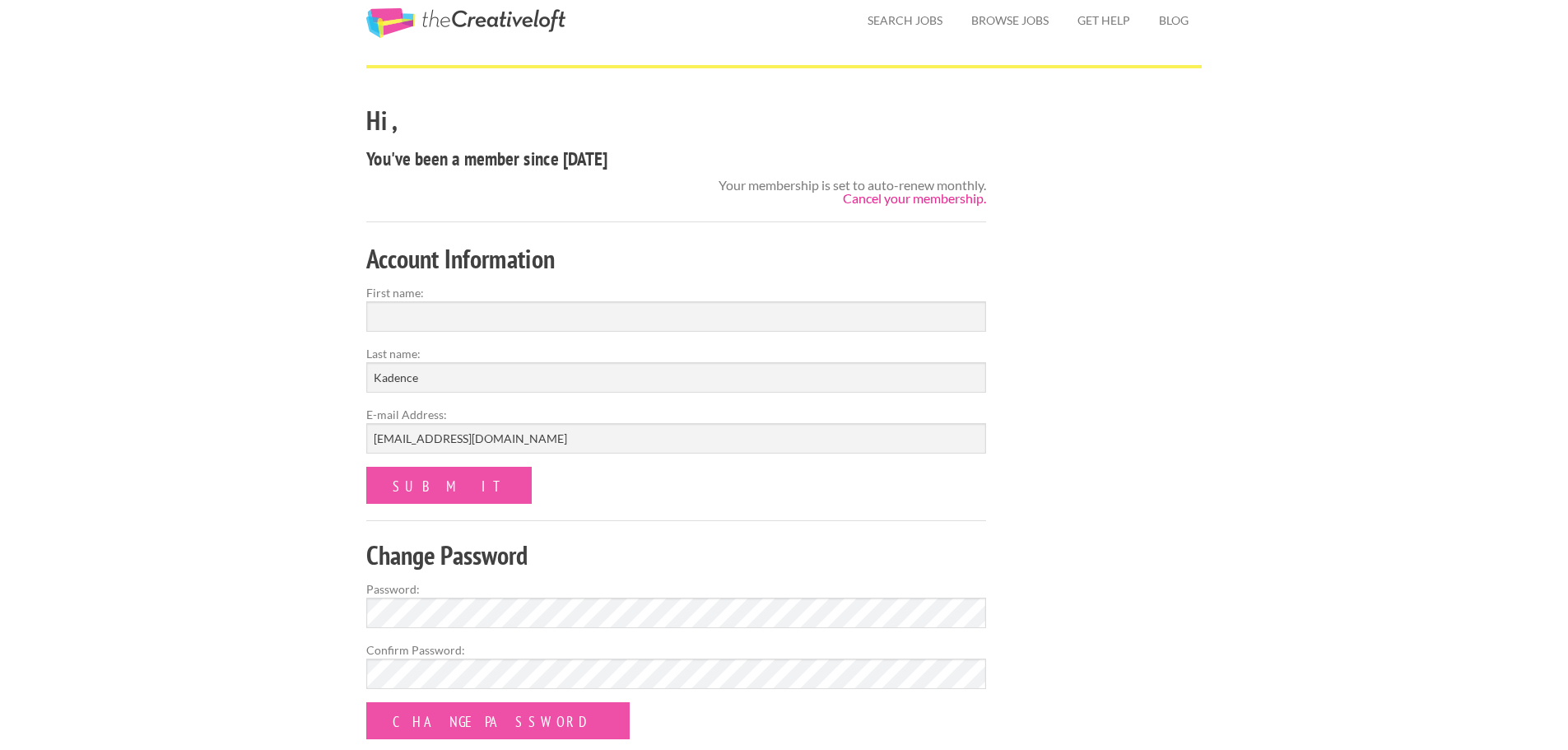
click at [892, 204] on link "Cancel your membership." at bounding box center [914, 198] width 143 height 16
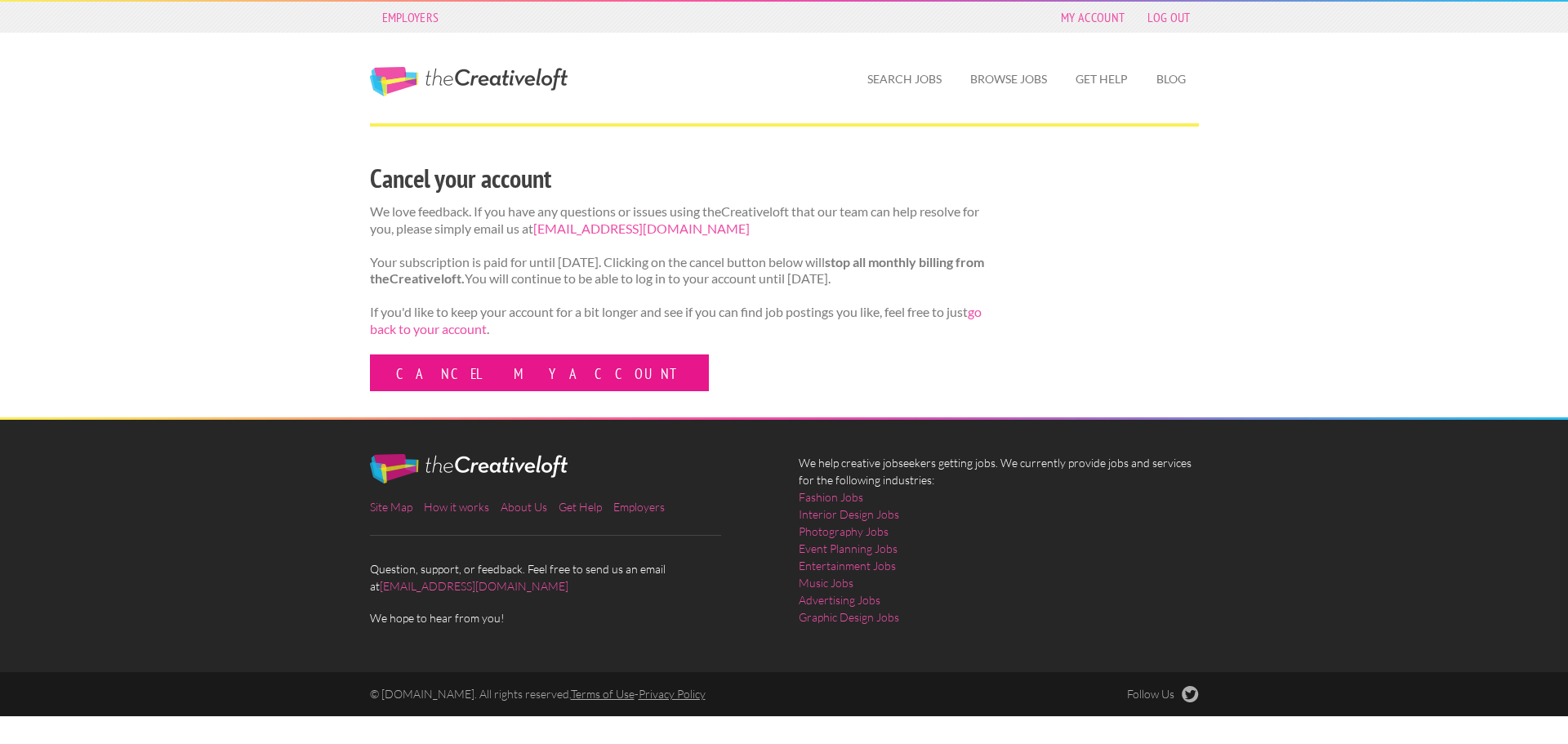
click at [482, 391] on link "Cancel my account" at bounding box center [539, 373] width 339 height 37
